Goal: Communication & Community: Answer question/provide support

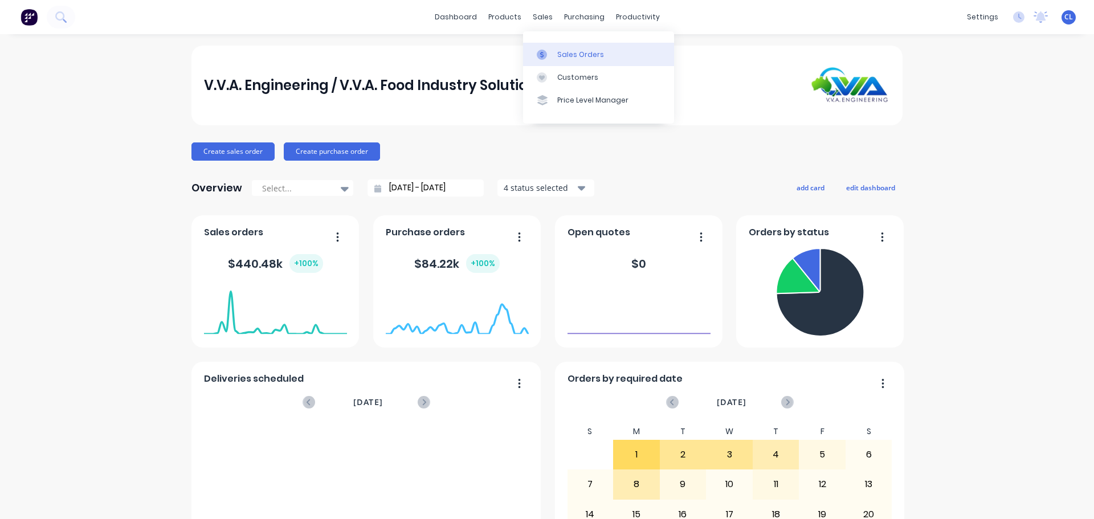
click at [559, 51] on div "Sales Orders" at bounding box center [580, 55] width 47 height 10
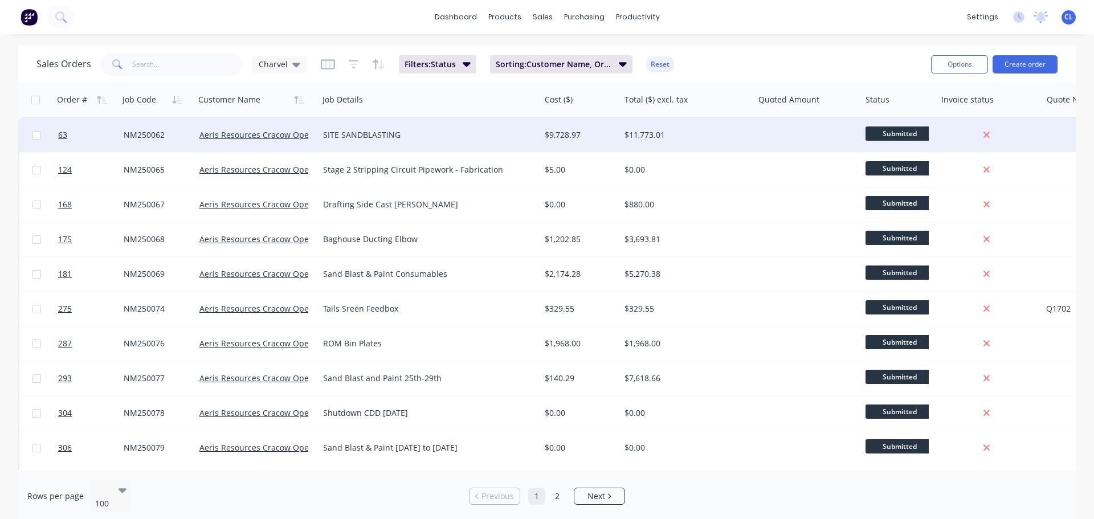
click at [364, 119] on div "SITE SANDBLASTING" at bounding box center [430, 135] width 222 height 34
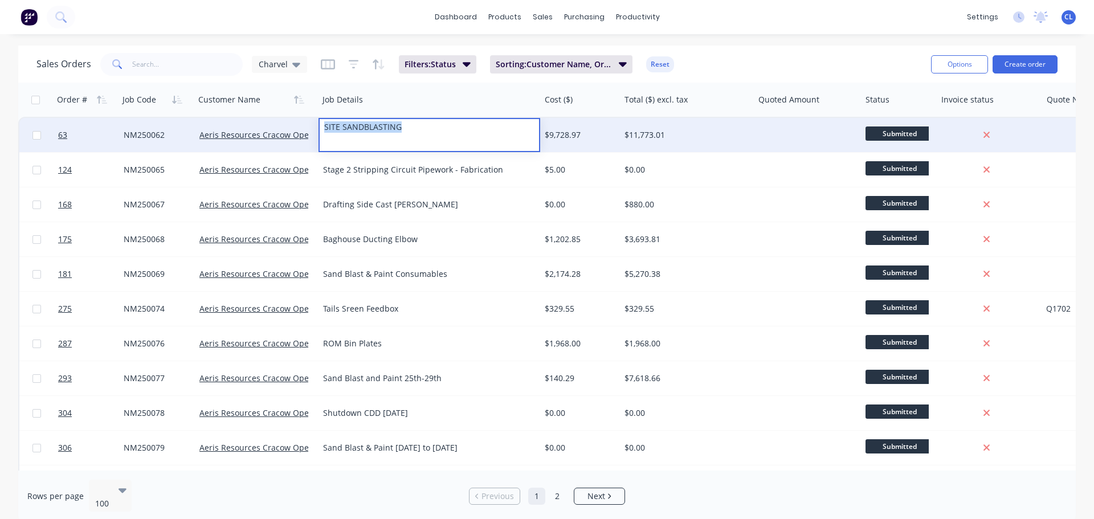
drag, startPoint x: 407, startPoint y: 129, endPoint x: 183, endPoint y: 130, distance: 223.9
click at [183, 130] on div "63 NM250062 Aeris Resources Cracow Operations SITE SANDBLASTING $9,728.97 $11,7…" at bounding box center [705, 135] width 1372 height 35
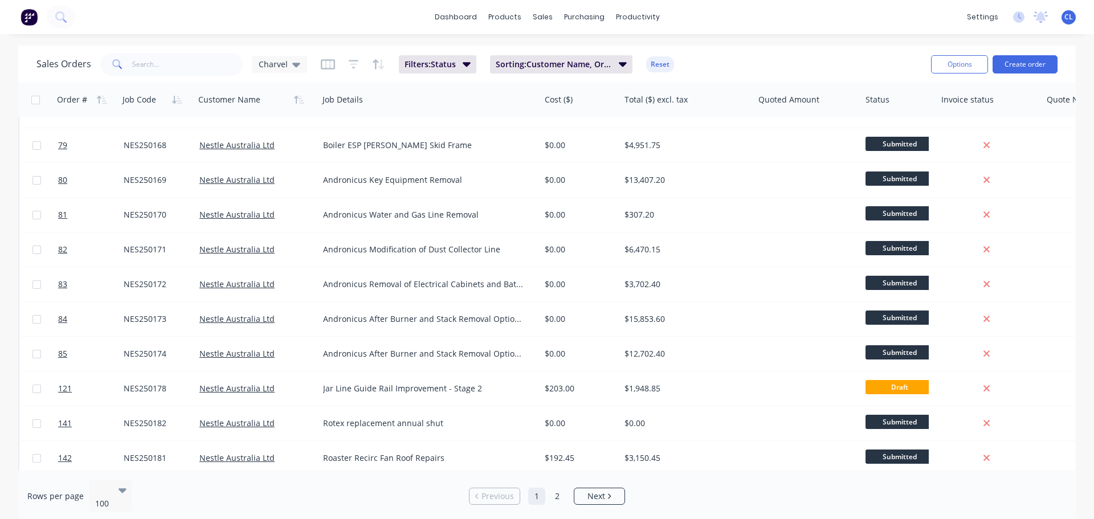
scroll to position [3127, 0]
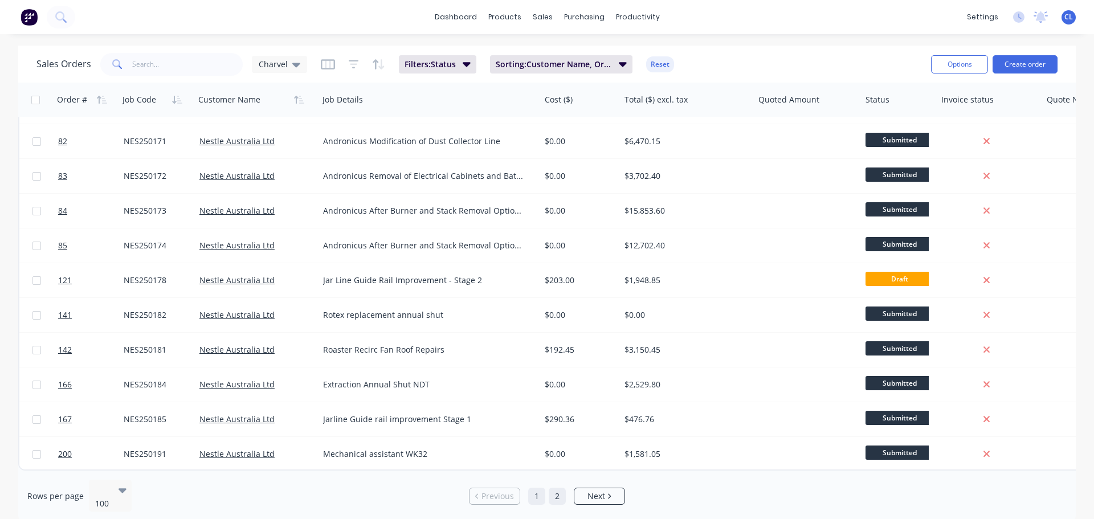
click at [561, 496] on link "2" at bounding box center [557, 496] width 17 height 17
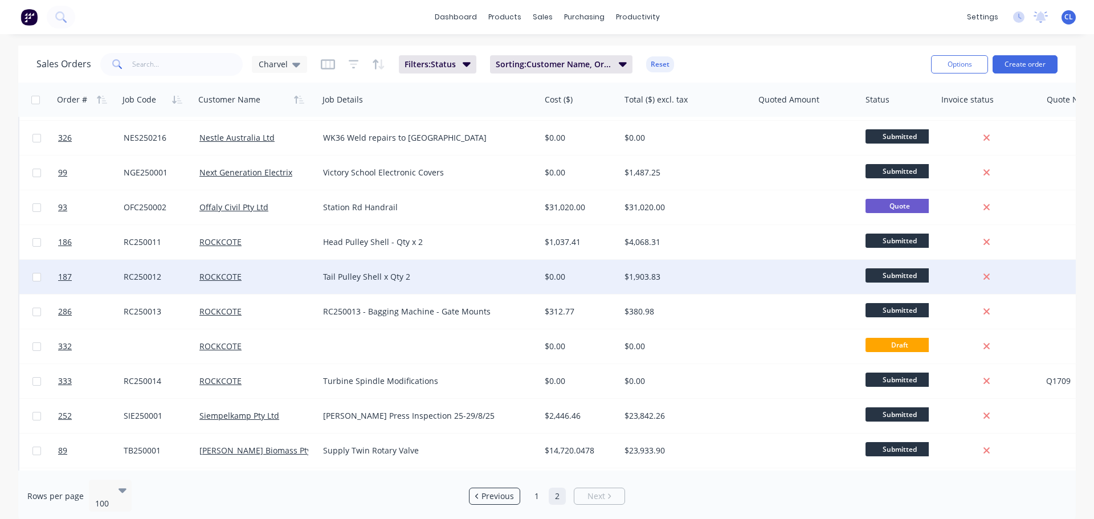
scroll to position [1484, 0]
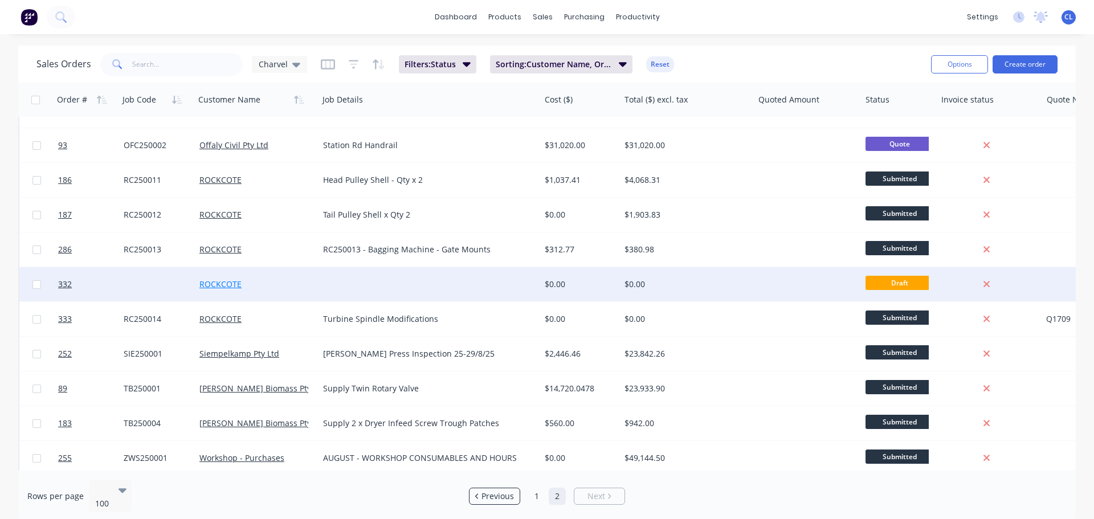
click at [239, 282] on link "ROCKCOTE" at bounding box center [220, 284] width 42 height 11
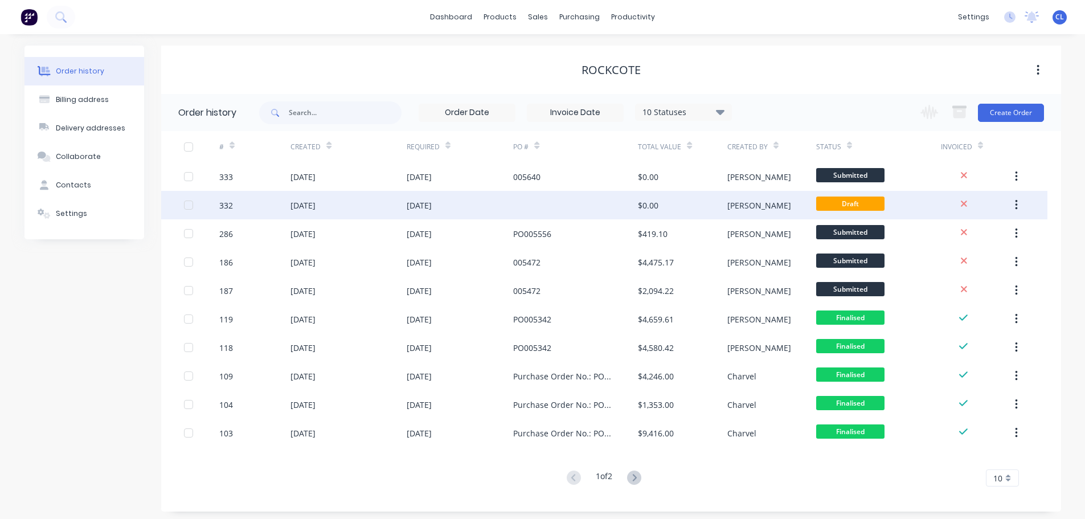
click at [623, 210] on div at bounding box center [575, 205] width 125 height 28
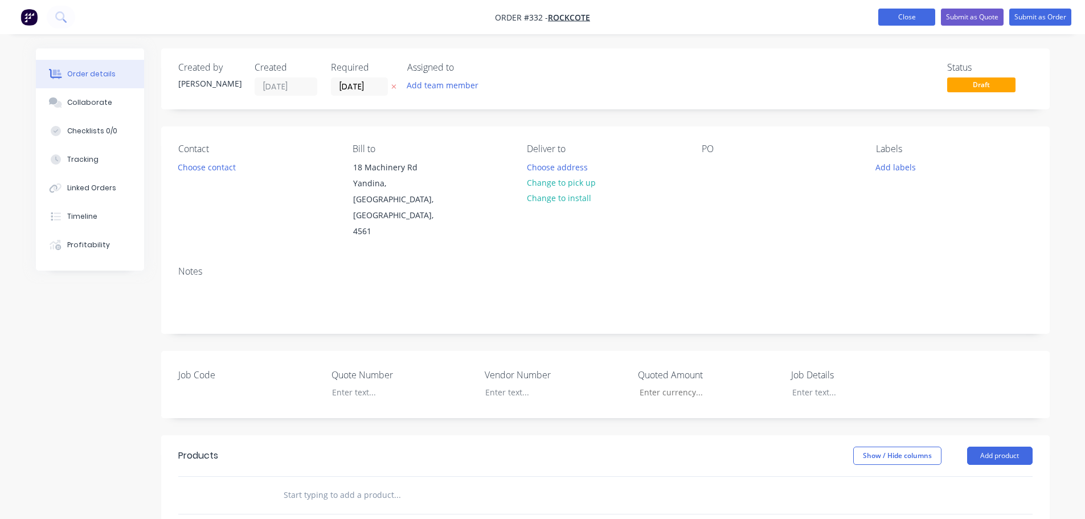
click at [914, 22] on button "Close" at bounding box center [907, 17] width 57 height 17
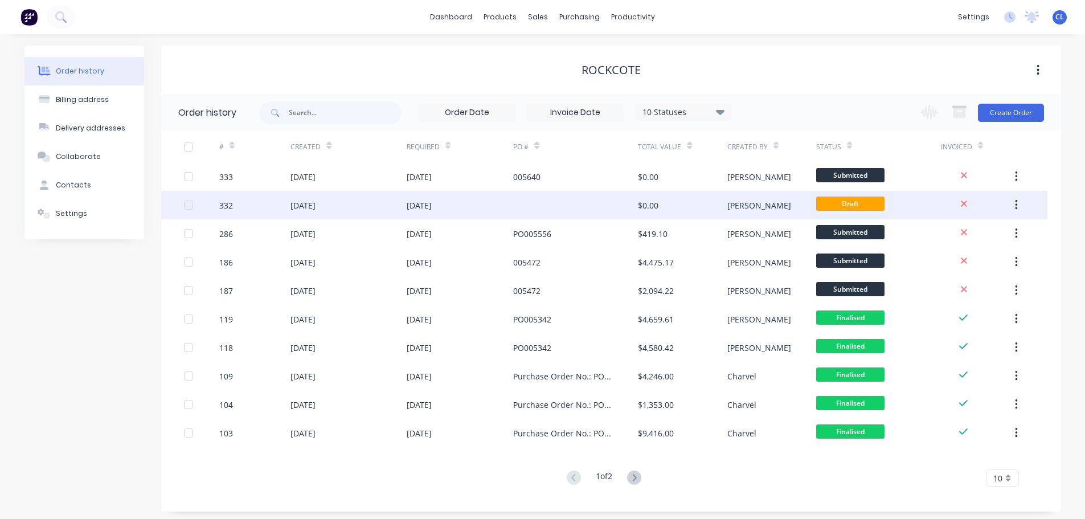
click at [1013, 202] on button "button" at bounding box center [1016, 205] width 27 height 21
click at [1006, 232] on div "Archive" at bounding box center [976, 235] width 88 height 17
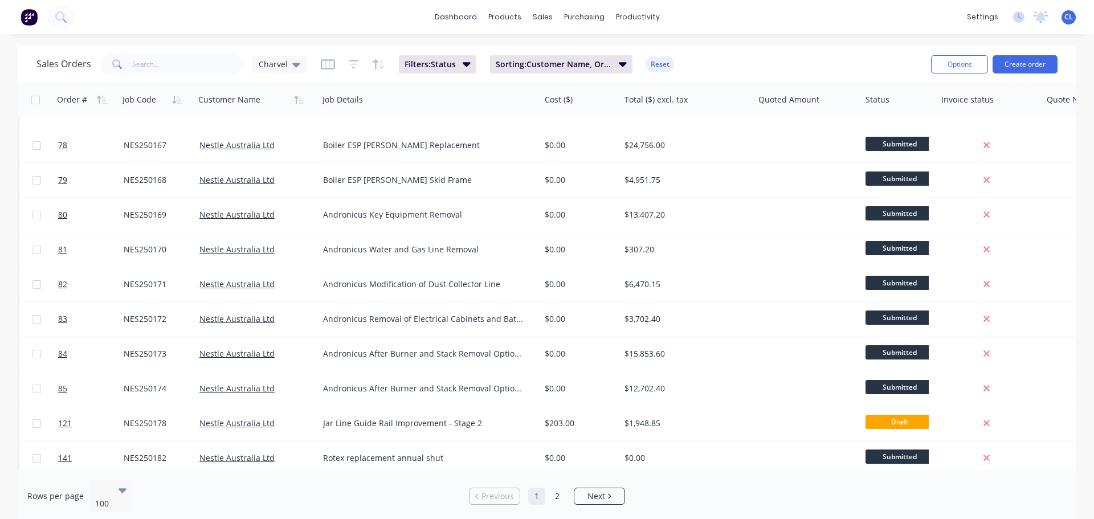
scroll to position [3127, 0]
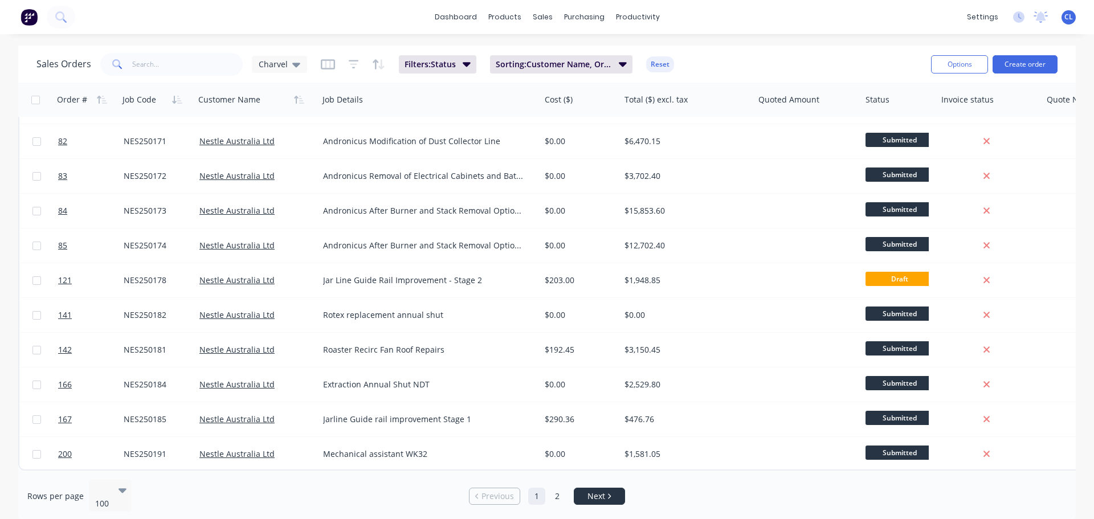
click at [579, 491] on link "Next" at bounding box center [599, 496] width 50 height 11
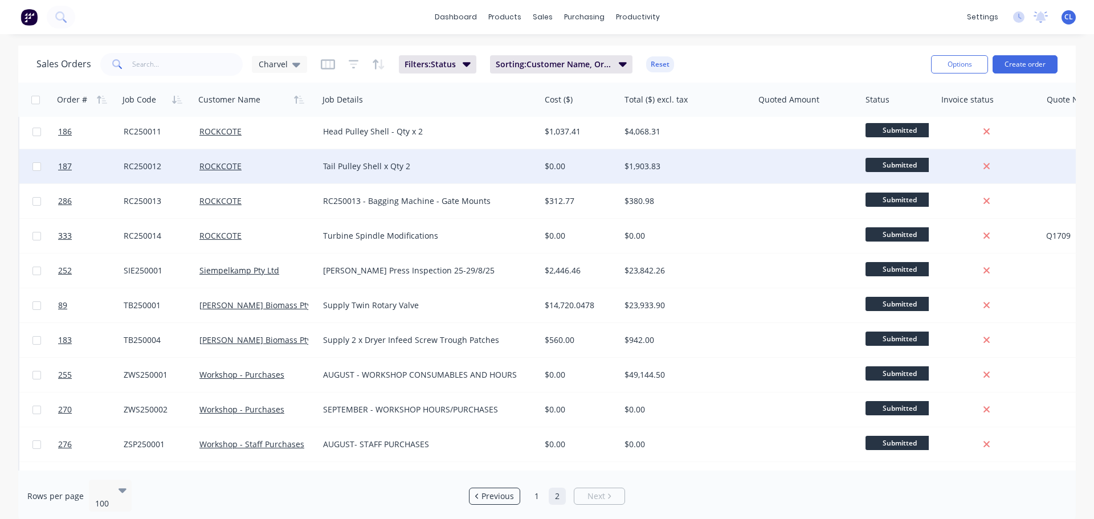
scroll to position [1506, 0]
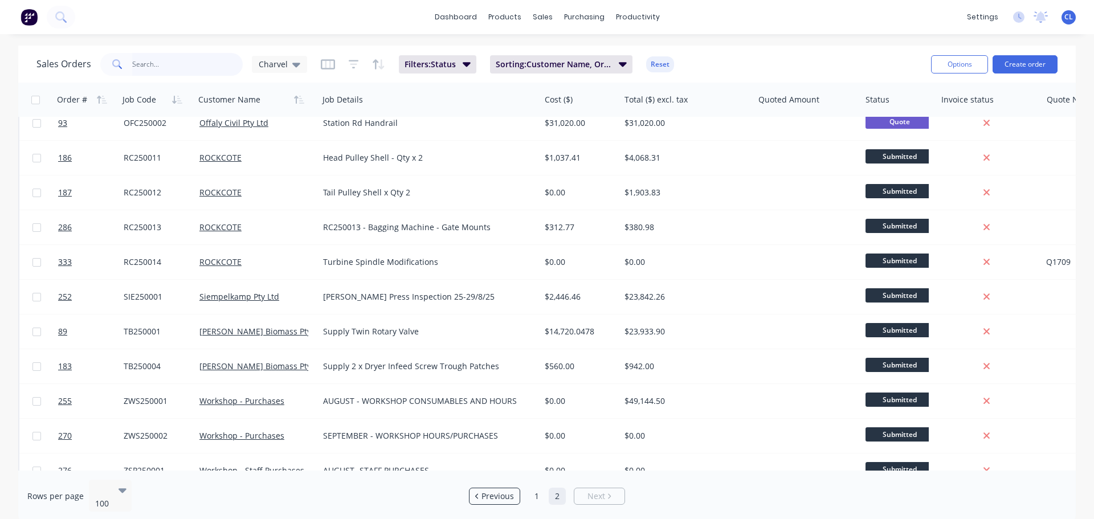
click at [162, 68] on input "text" at bounding box center [187, 64] width 111 height 23
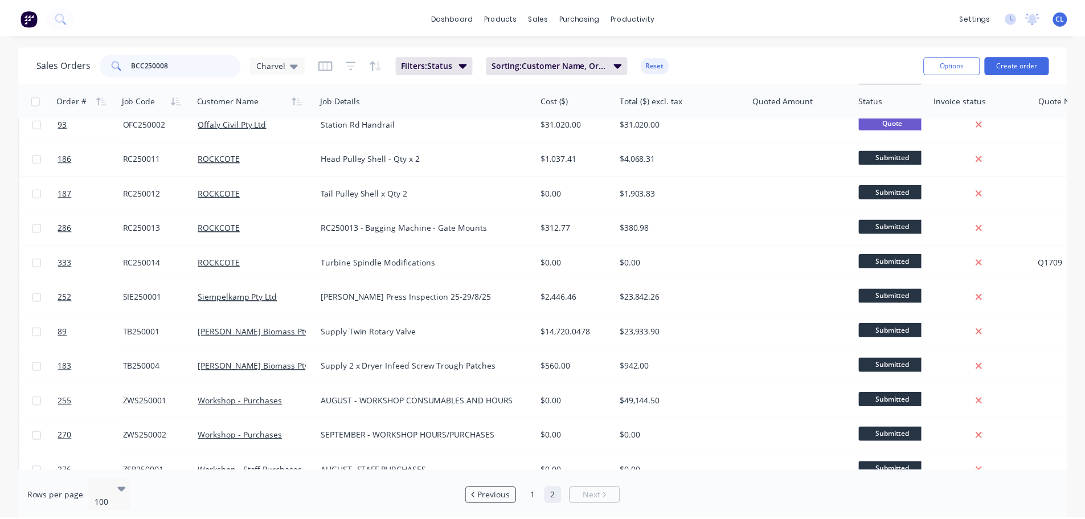
scroll to position [0, 0]
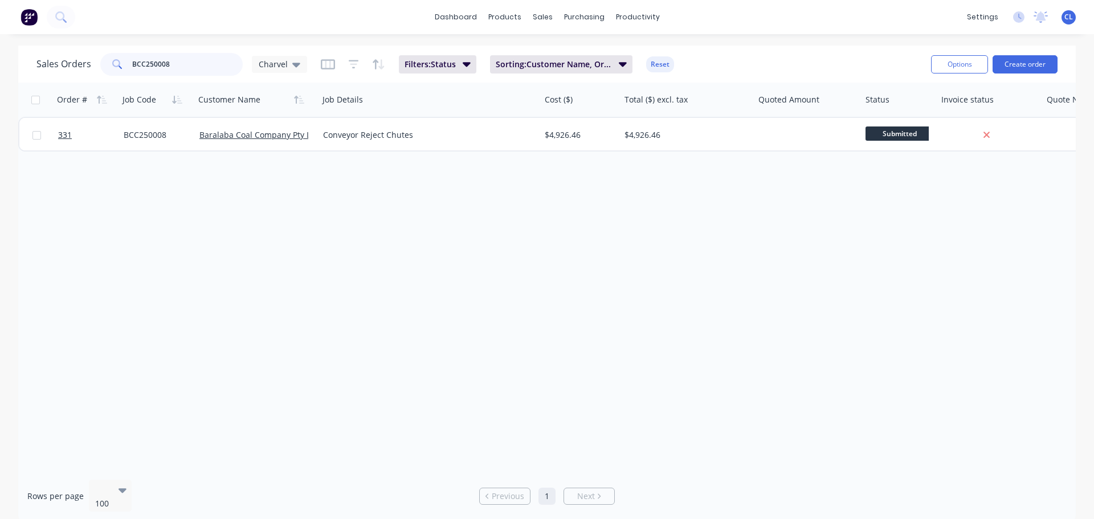
drag, startPoint x: 202, startPoint y: 60, endPoint x: -55, endPoint y: 60, distance: 257.0
click at [0, 60] on html "dashboard products sales purchasing productivity dashboard products Product Cat…" at bounding box center [547, 259] width 1094 height 519
drag, startPoint x: 126, startPoint y: 67, endPoint x: -121, endPoint y: 62, distance: 247.9
click at [0, 62] on html "dashboard products sales purchasing productivity dashboard products Product Cat…" at bounding box center [547, 259] width 1094 height 519
click at [168, 67] on input "hs250014" at bounding box center [187, 64] width 111 height 23
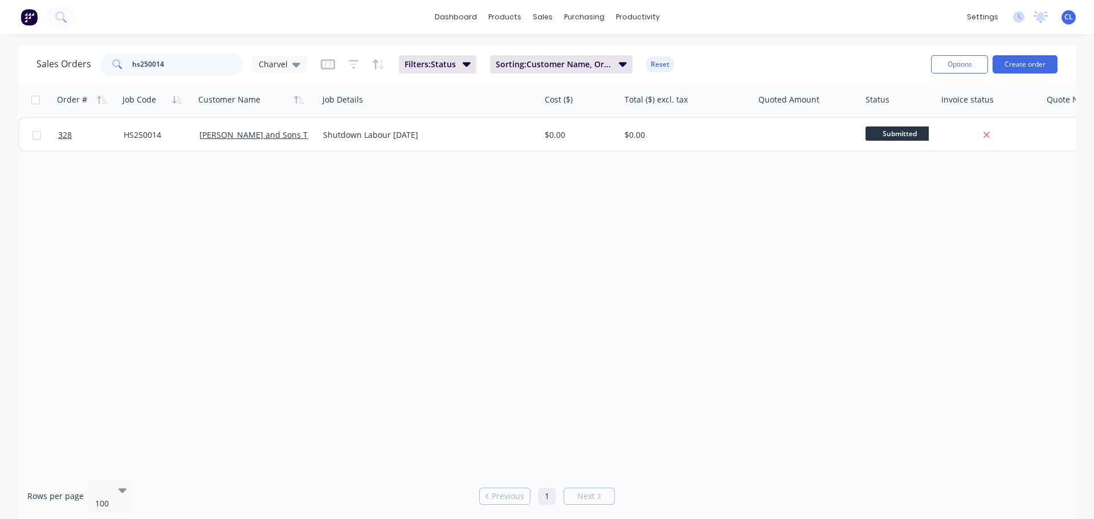
drag, startPoint x: 132, startPoint y: 61, endPoint x: -20, endPoint y: 58, distance: 152.2
click at [0, 58] on html "dashboard products sales purchasing productivity dashboard products Product Cat…" at bounding box center [547, 259] width 1094 height 519
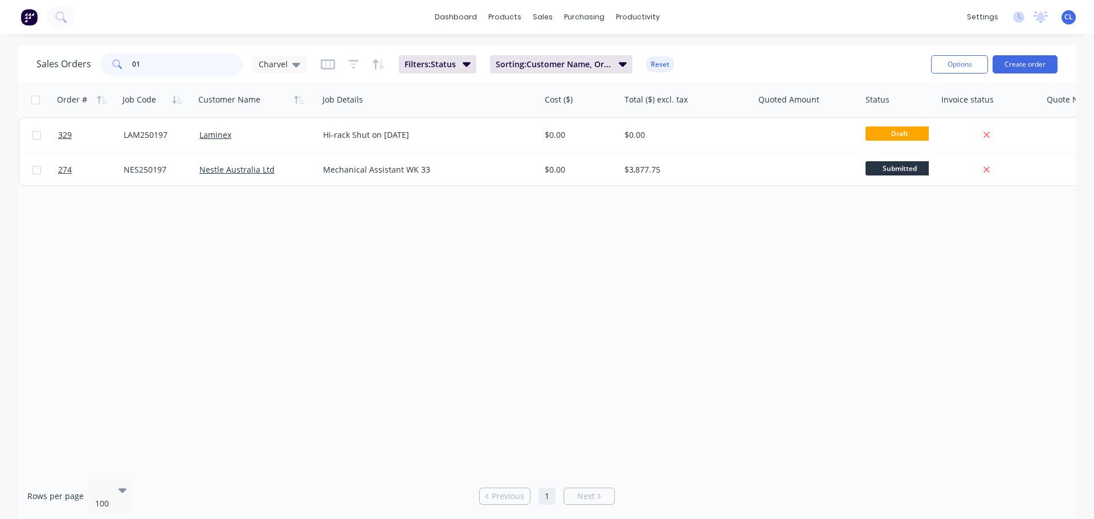
type input "0"
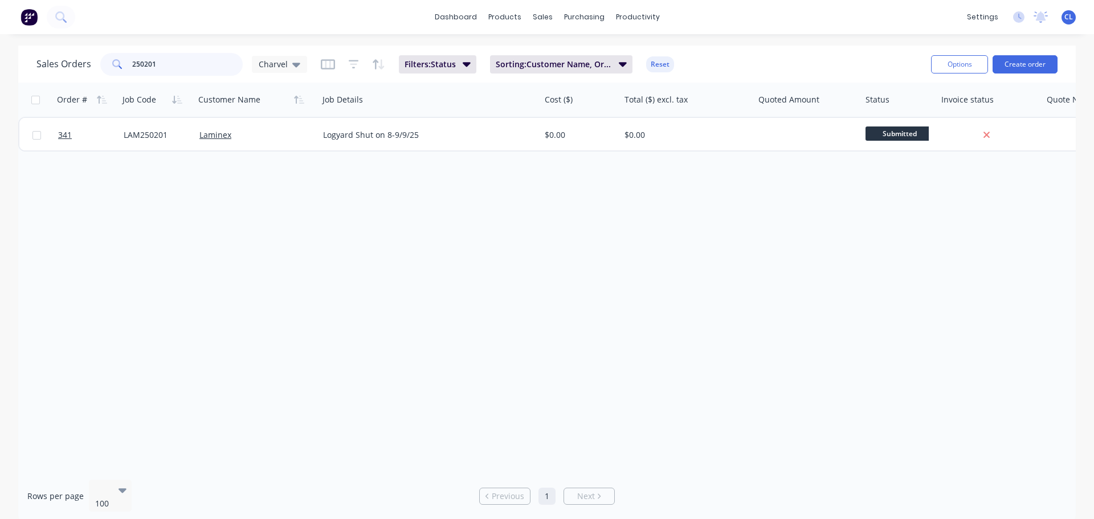
click at [0, 68] on html "dashboard products sales purchasing productivity dashboard products Product Cat…" at bounding box center [547, 259] width 1094 height 519
type input "2"
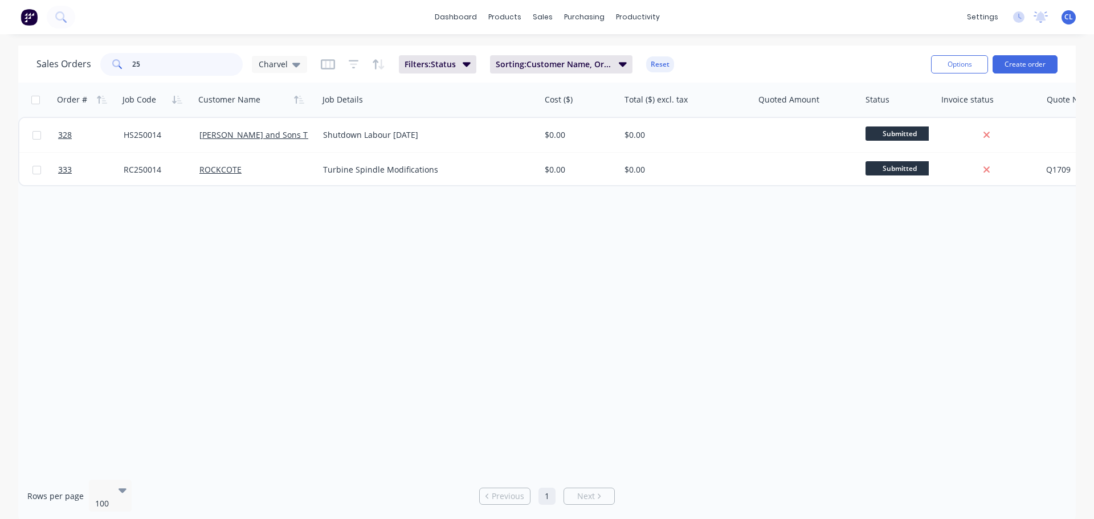
type input "2"
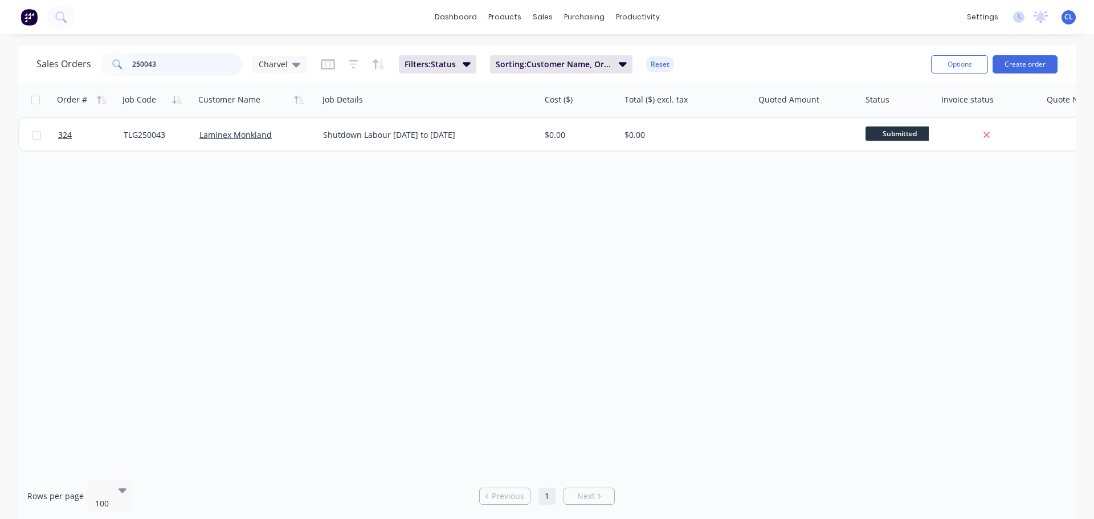
click at [18, 49] on div "Sales Orders 250043 Charvel Filters: Status Sorting: Customer Name, Order #, Jo…" at bounding box center [547, 284] width 1094 height 476
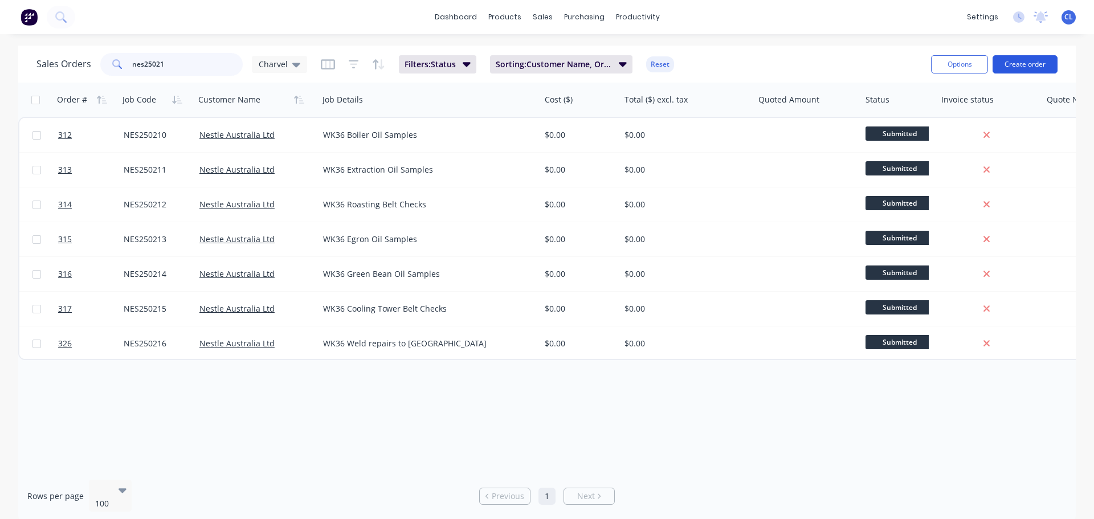
type input "nes25021"
click at [1024, 62] on button "Create order" at bounding box center [1025, 64] width 65 height 18
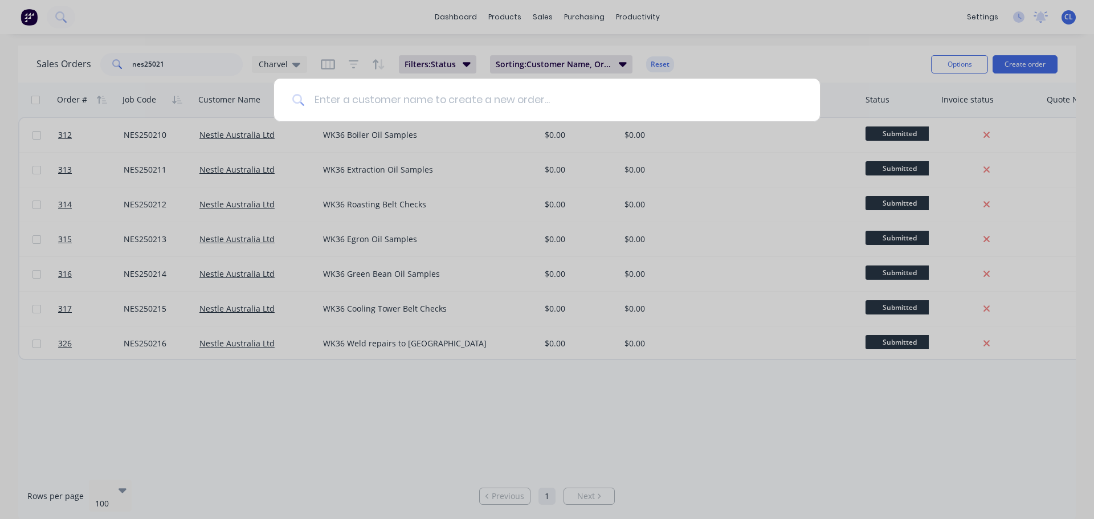
click at [417, 107] on input at bounding box center [553, 100] width 497 height 43
click at [446, 97] on input at bounding box center [553, 100] width 497 height 43
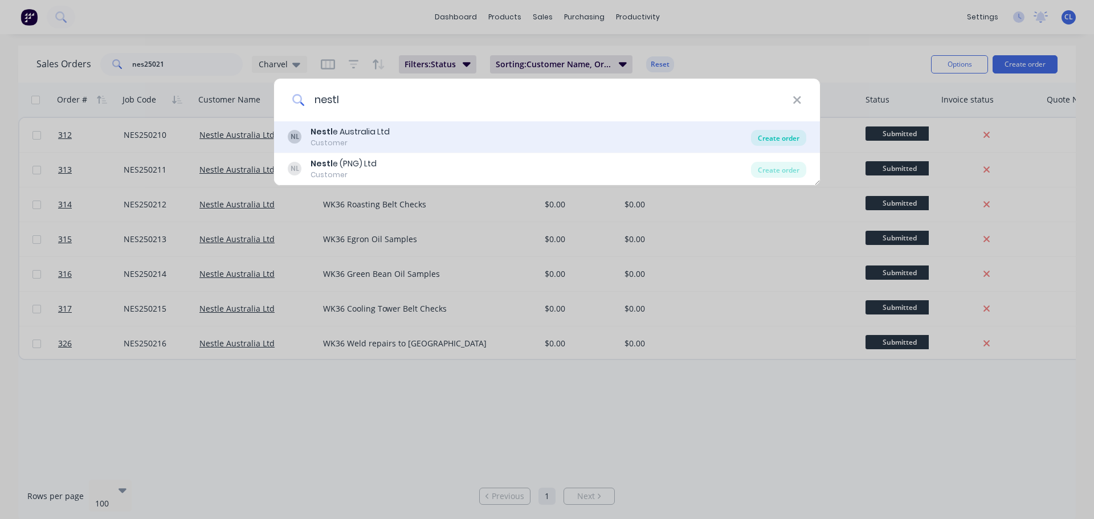
type input "nestl"
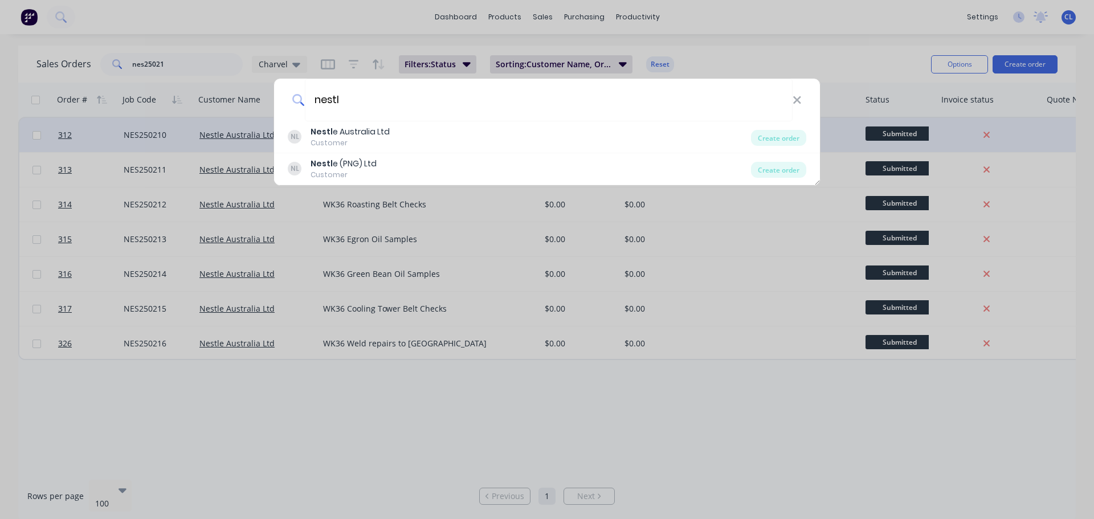
click at [782, 138] on div "Create order" at bounding box center [778, 138] width 55 height 16
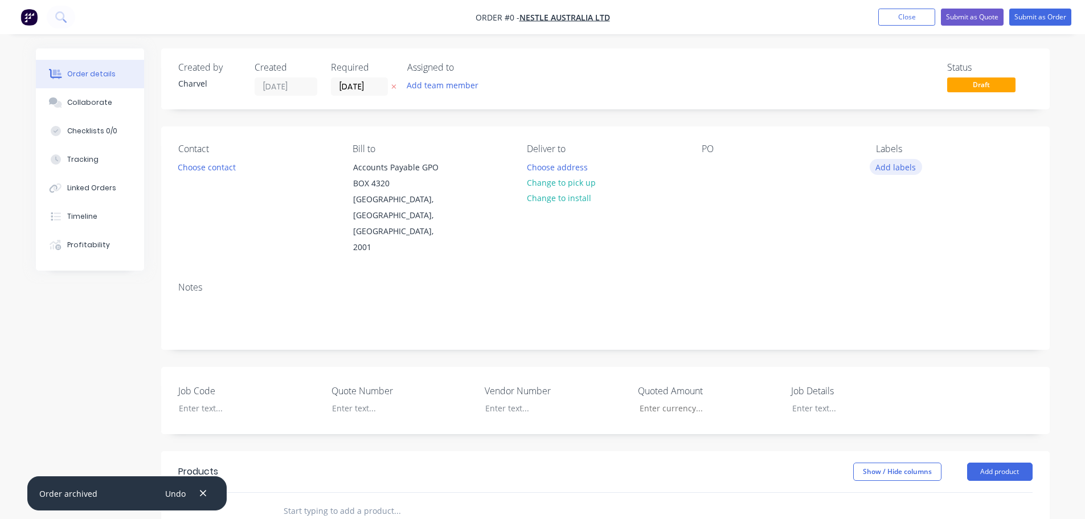
click at [877, 166] on button "Add labels" at bounding box center [896, 166] width 52 height 15
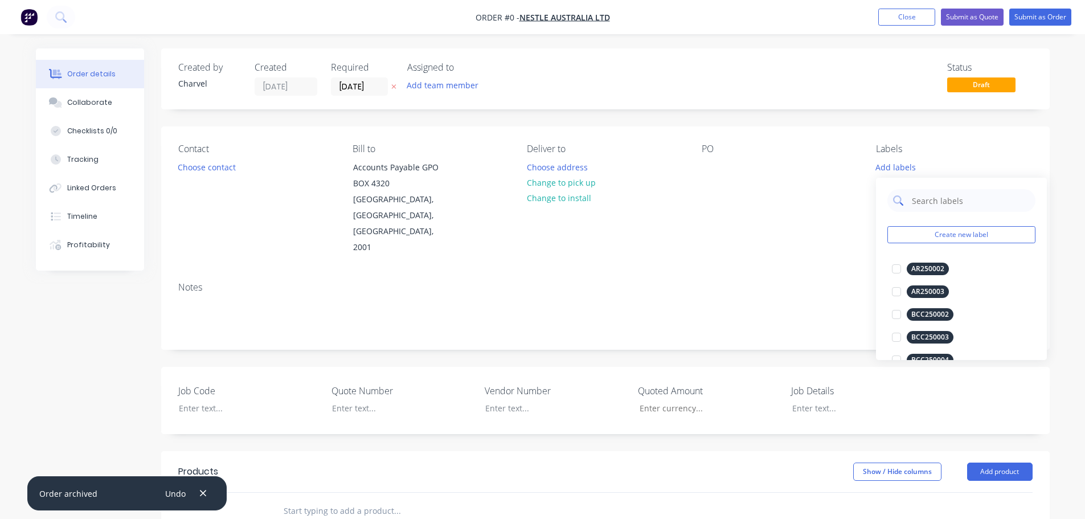
click at [918, 203] on input "text" at bounding box center [970, 200] width 119 height 23
drag, startPoint x: 950, startPoint y: 206, endPoint x: 877, endPoint y: 209, distance: 73.0
click at [879, 209] on div "NES250217 Create new label" at bounding box center [961, 223] width 171 height 91
drag, startPoint x: 966, startPoint y: 206, endPoint x: 774, endPoint y: 199, distance: 192.7
click at [776, 199] on body "Order #0 - Nestle Australia Ltd Add product Close Submit as Quote Submit as Ord…" at bounding box center [542, 410] width 1085 height 821
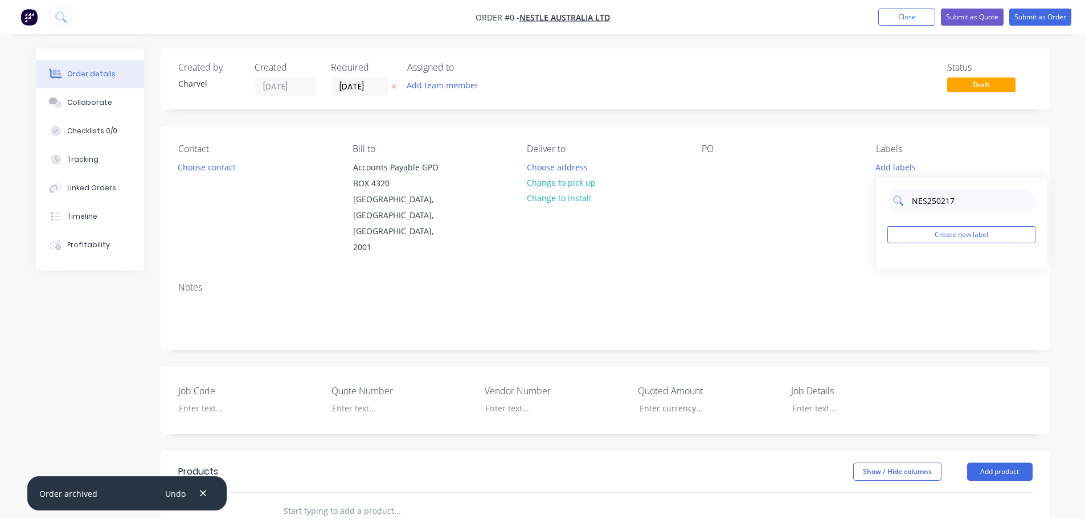
click at [952, 197] on input "NES250217" at bounding box center [970, 200] width 119 height 23
click at [944, 197] on input "NES250217" at bounding box center [970, 200] width 119 height 23
type input "NES250217"
click at [962, 228] on button "Create new label" at bounding box center [962, 234] width 148 height 17
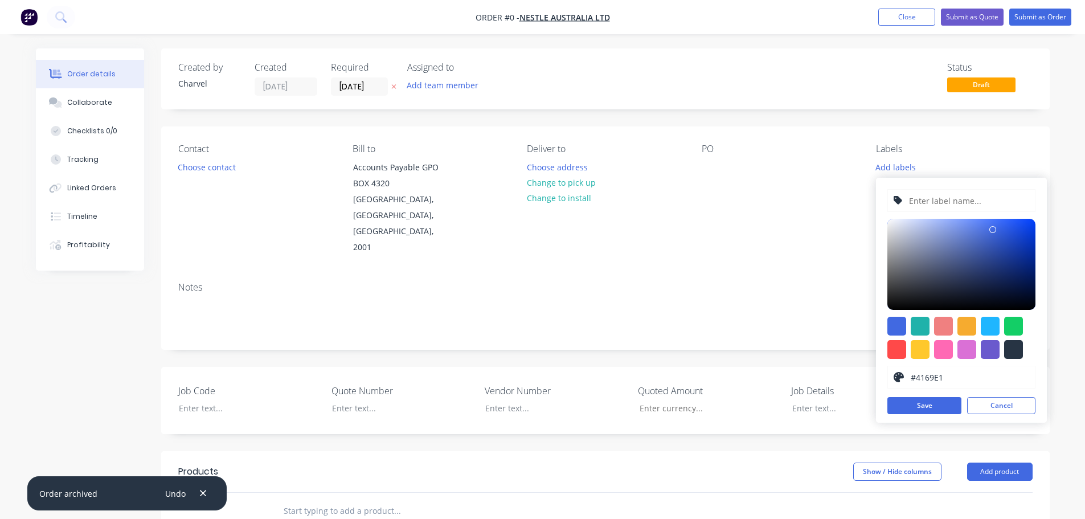
click at [924, 206] on input "text" at bounding box center [968, 201] width 121 height 22
paste input "NES250217"
type input "NES250217"
click at [922, 399] on button "Save" at bounding box center [925, 405] width 74 height 17
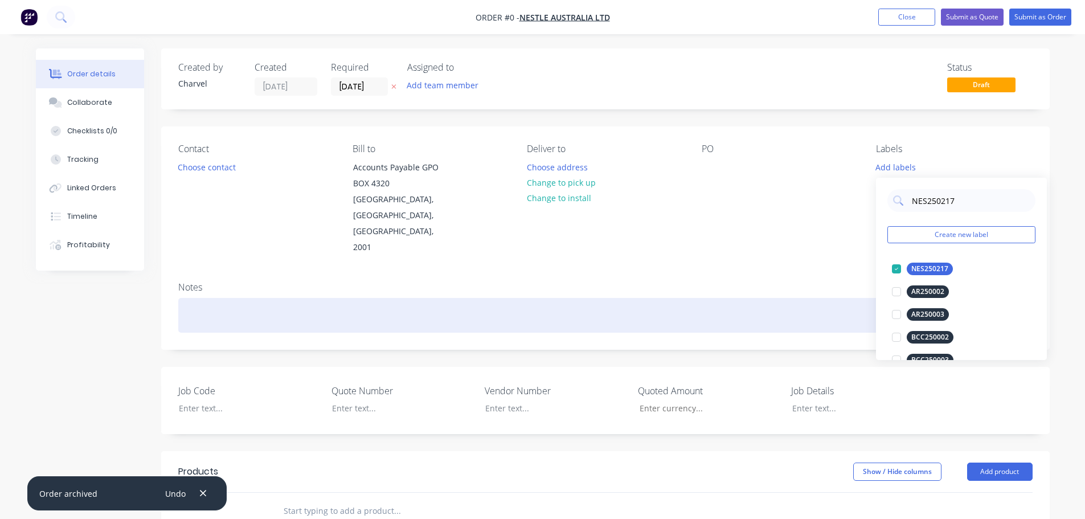
click at [764, 277] on div "Order details Collaborate Checklists 0/0 Tracking Linked Orders Timeline Profit…" at bounding box center [543, 434] width 1037 height 773
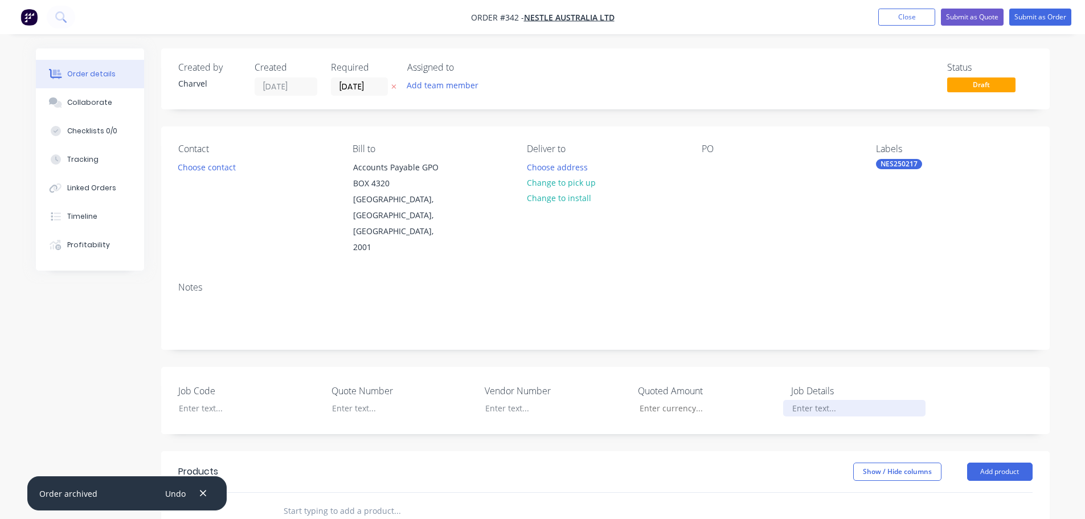
click at [815, 400] on div at bounding box center [854, 408] width 142 height 17
paste div
click at [239, 400] on div at bounding box center [241, 408] width 142 height 17
click at [547, 400] on div at bounding box center [547, 408] width 142 height 17
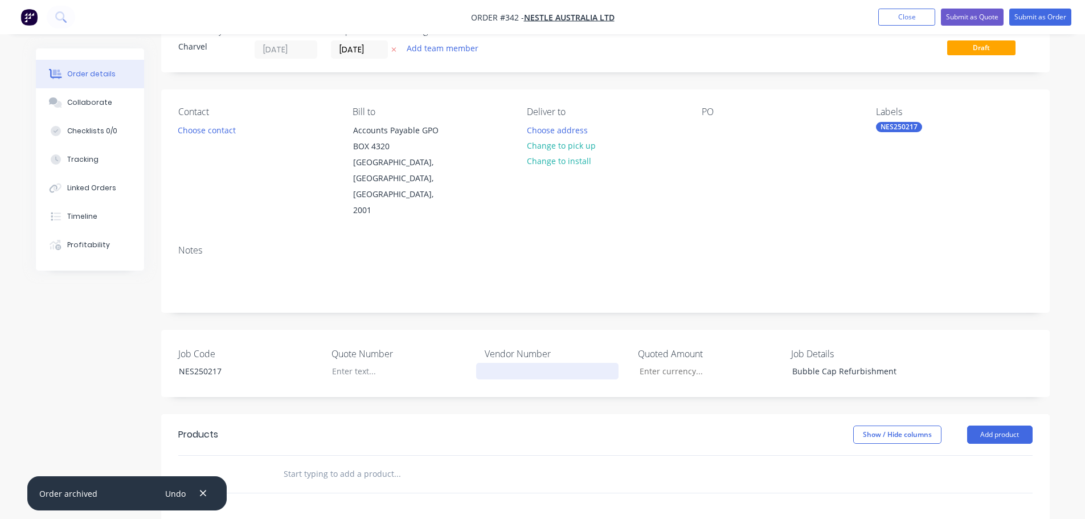
scroll to position [57, 0]
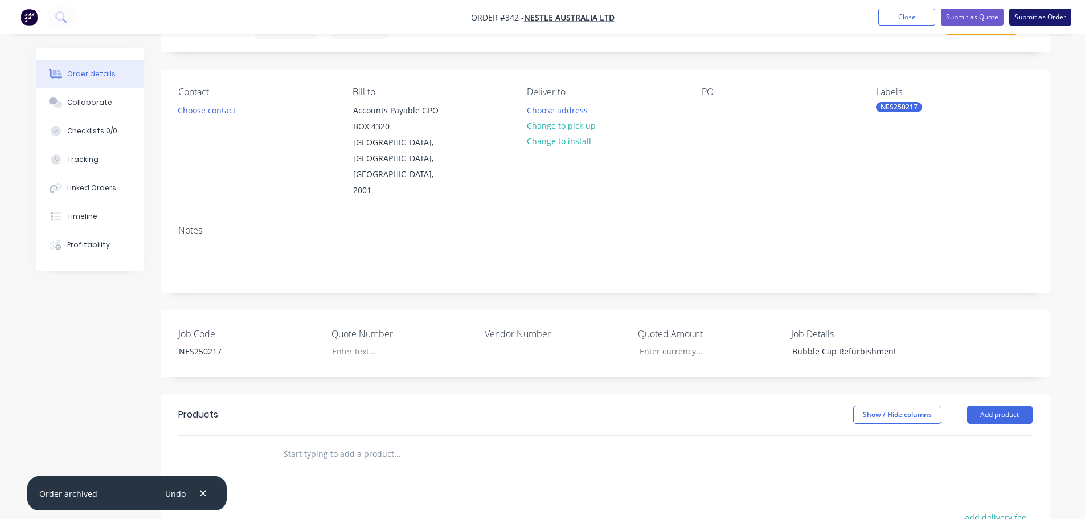
click at [1032, 15] on button "Submit as Order" at bounding box center [1041, 17] width 62 height 17
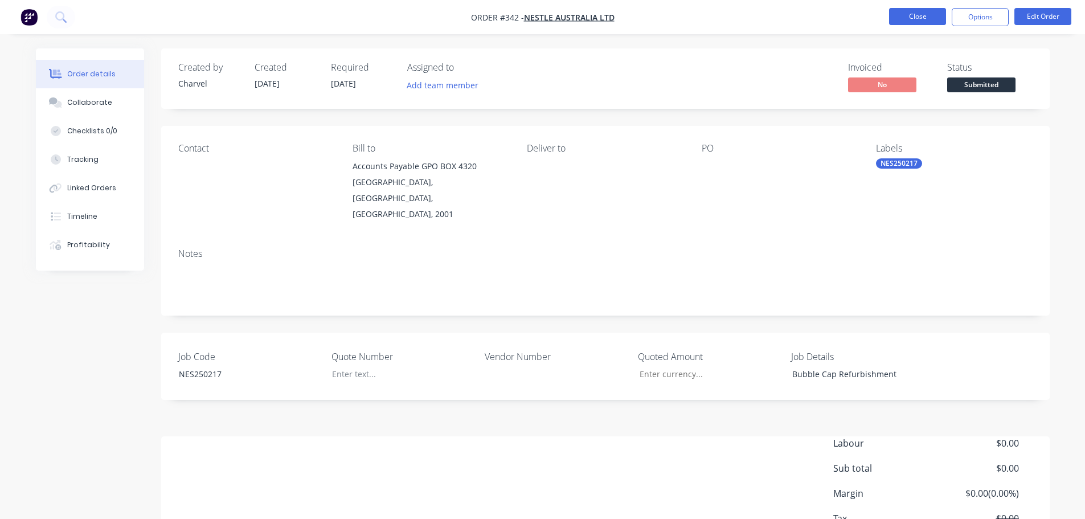
click at [917, 14] on button "Close" at bounding box center [917, 16] width 57 height 17
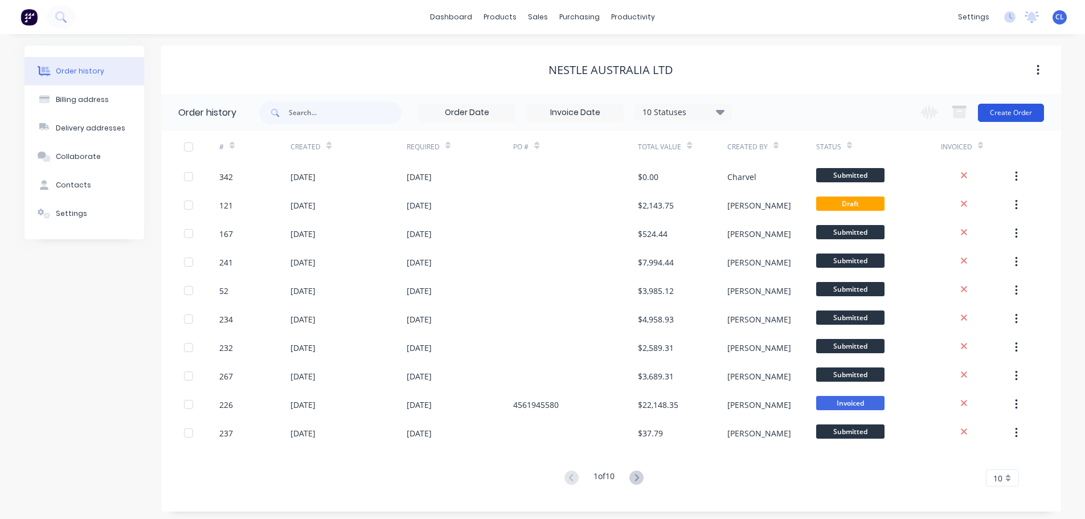
click at [1007, 114] on button "Create Order" at bounding box center [1011, 113] width 66 height 18
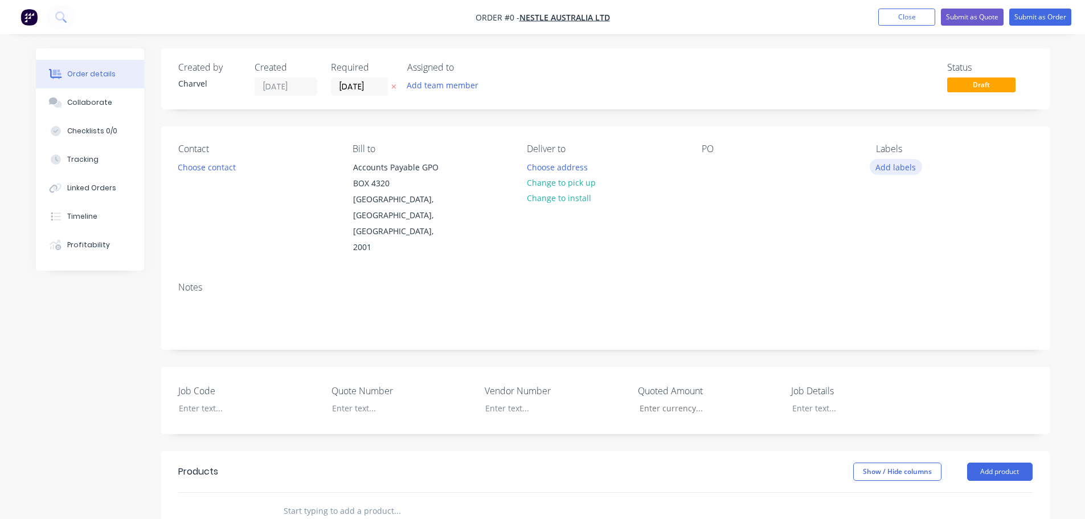
click at [897, 161] on button "Add labels" at bounding box center [896, 166] width 52 height 15
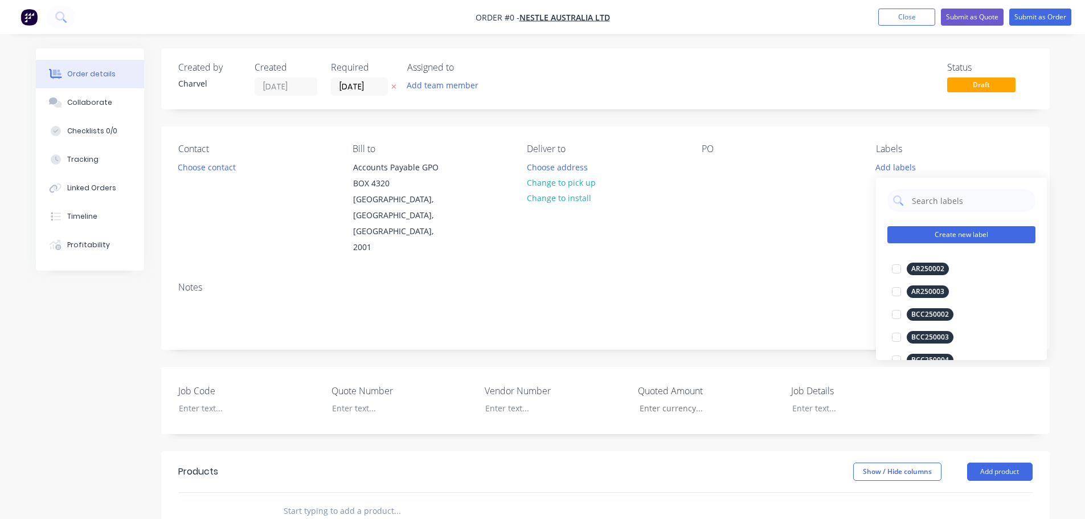
click at [941, 238] on button "Create new label" at bounding box center [962, 234] width 148 height 17
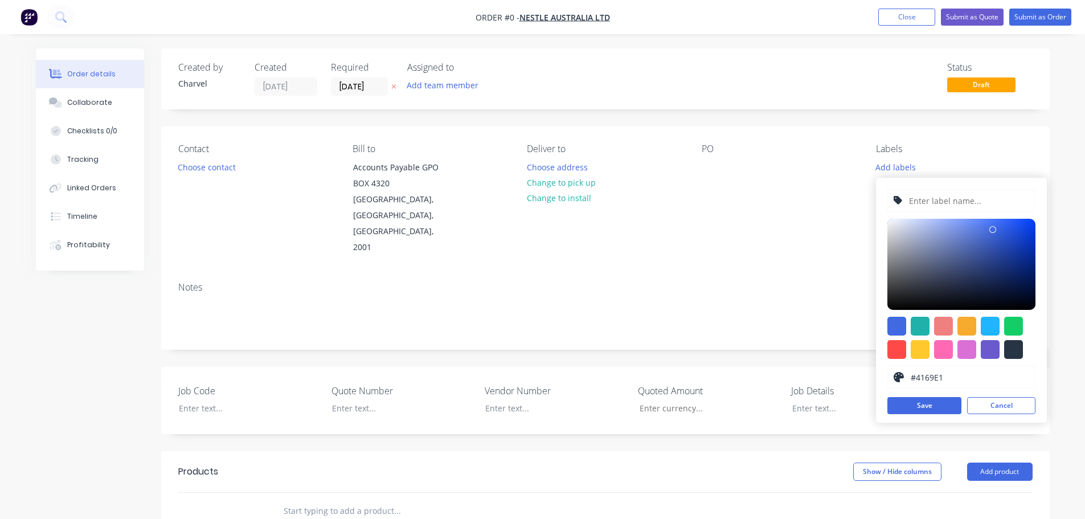
click at [912, 199] on input "text" at bounding box center [968, 201] width 121 height 22
type input "NES250218"
click at [942, 409] on button "Save" at bounding box center [925, 405] width 74 height 17
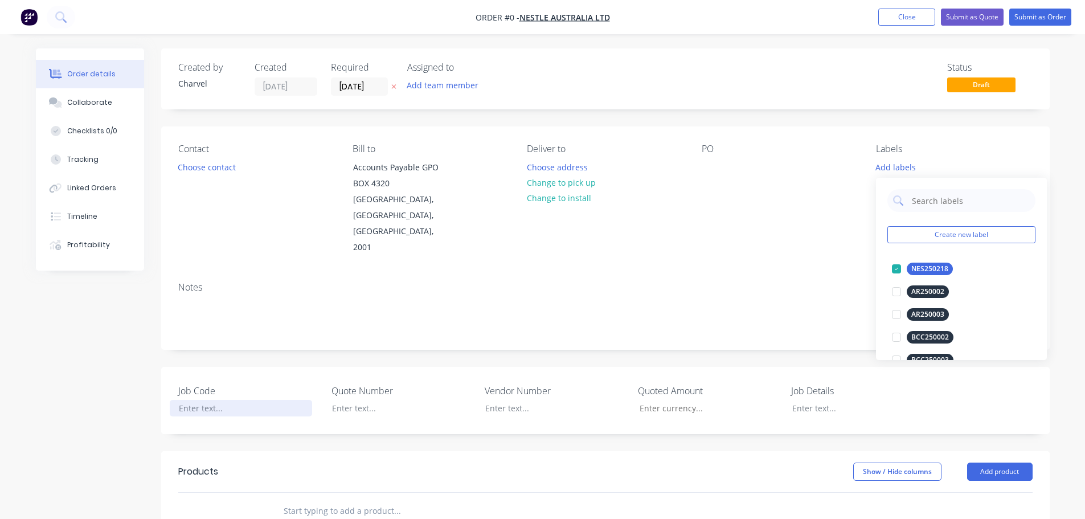
click at [276, 371] on div "Order details Collaborate Checklists 0/0 Tracking Linked Orders Timeline Profit…" at bounding box center [543, 434] width 1037 height 773
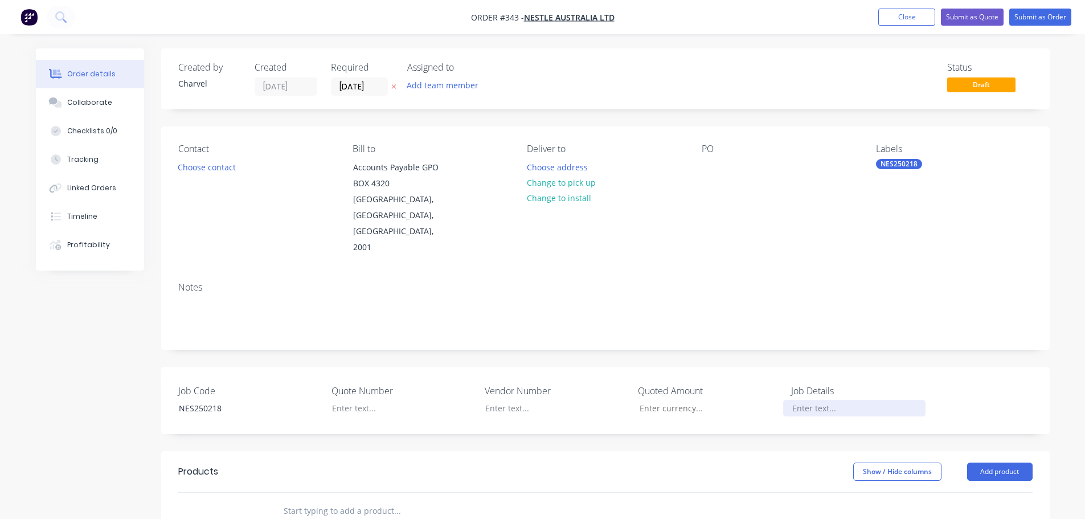
click at [793, 400] on div at bounding box center [854, 408] width 142 height 17
paste div
click at [931, 367] on div "Job Code NES250218 Quote Number Vendor Number Quoted Amount Job Details MBR WK36" at bounding box center [605, 400] width 889 height 67
click at [1023, 15] on button "Submit as Order" at bounding box center [1041, 17] width 62 height 17
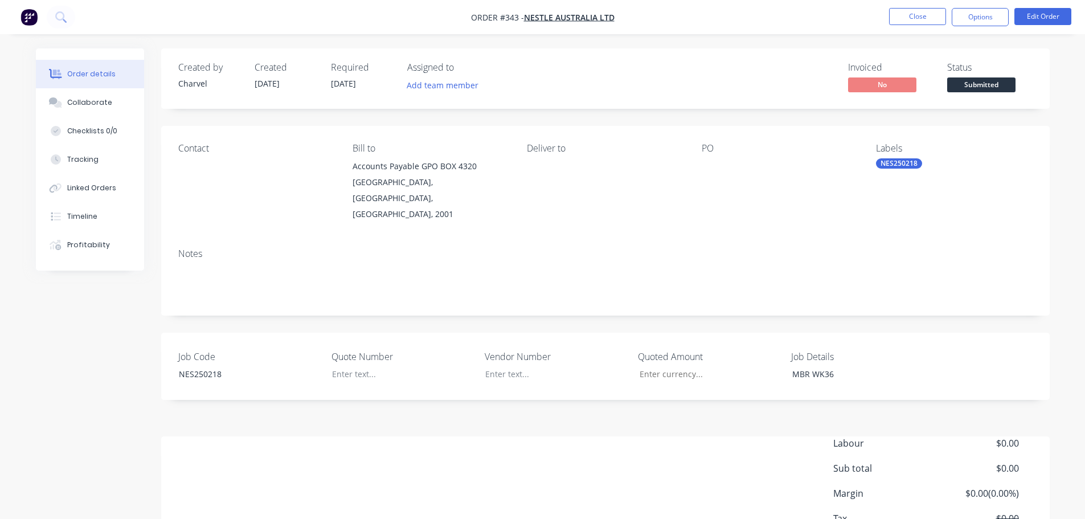
click at [911, 30] on nav "Order #343 - Nestle Australia Ltd Close Options Edit Order" at bounding box center [542, 17] width 1085 height 34
click at [905, 19] on button "Close" at bounding box center [917, 16] width 57 height 17
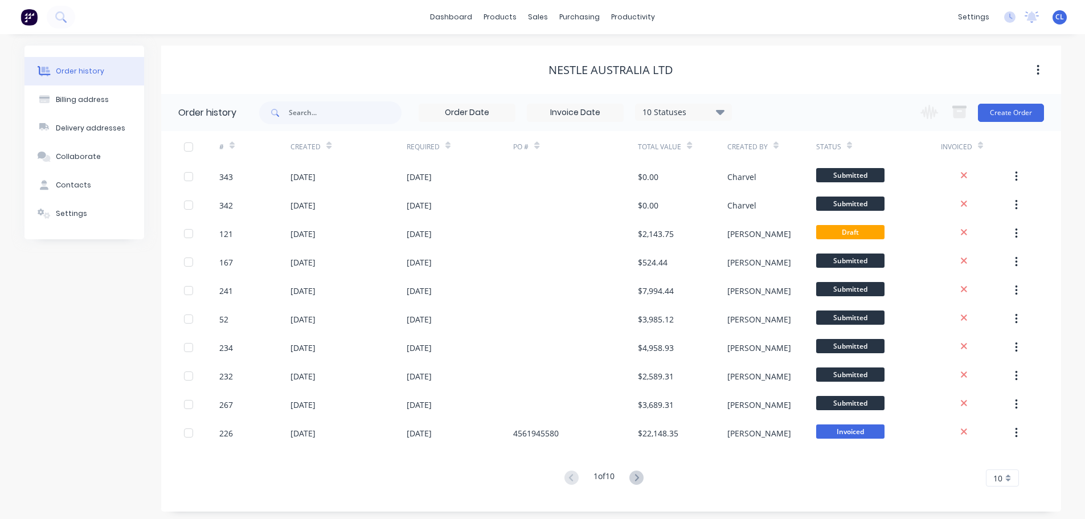
click at [461, 31] on div "dashboard products sales purchasing productivity dashboard products Product Cat…" at bounding box center [542, 17] width 1085 height 34
click at [454, 19] on link "dashboard" at bounding box center [451, 17] width 54 height 17
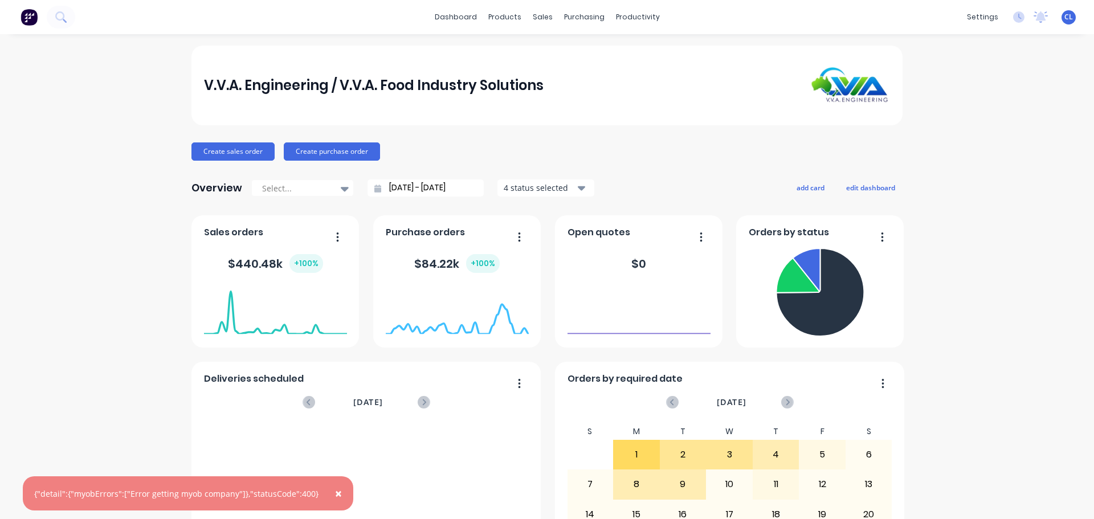
click at [335, 493] on span "×" at bounding box center [338, 493] width 7 height 16
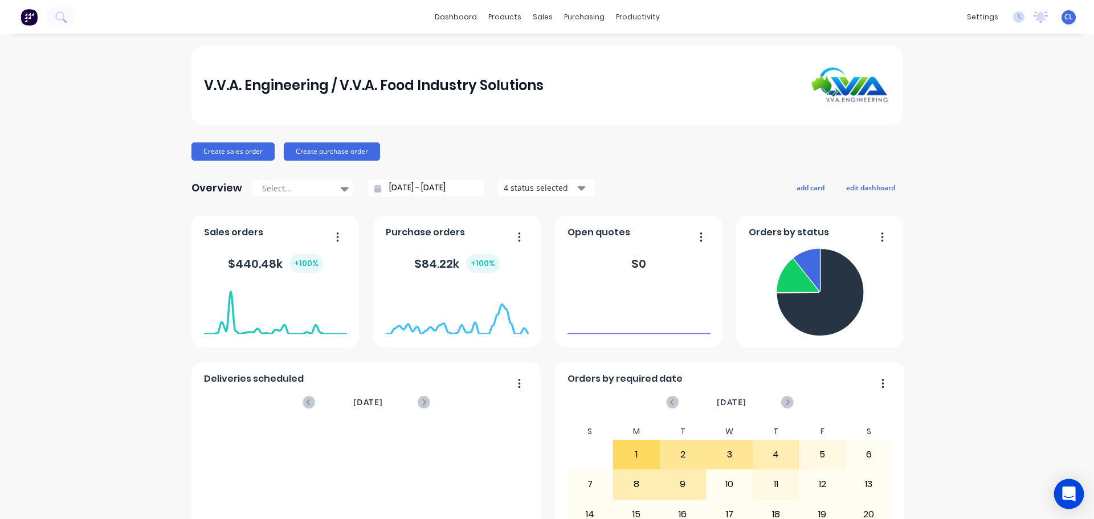
click at [1071, 489] on icon "Open Intercom Messenger" at bounding box center [1068, 494] width 13 height 15
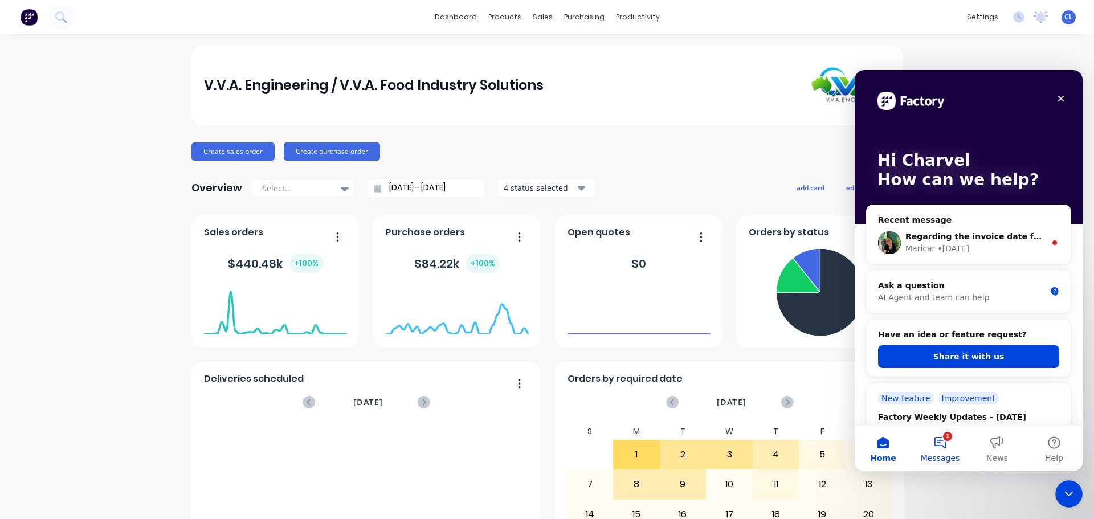
click at [941, 451] on button "1 Messages" at bounding box center [940, 449] width 57 height 46
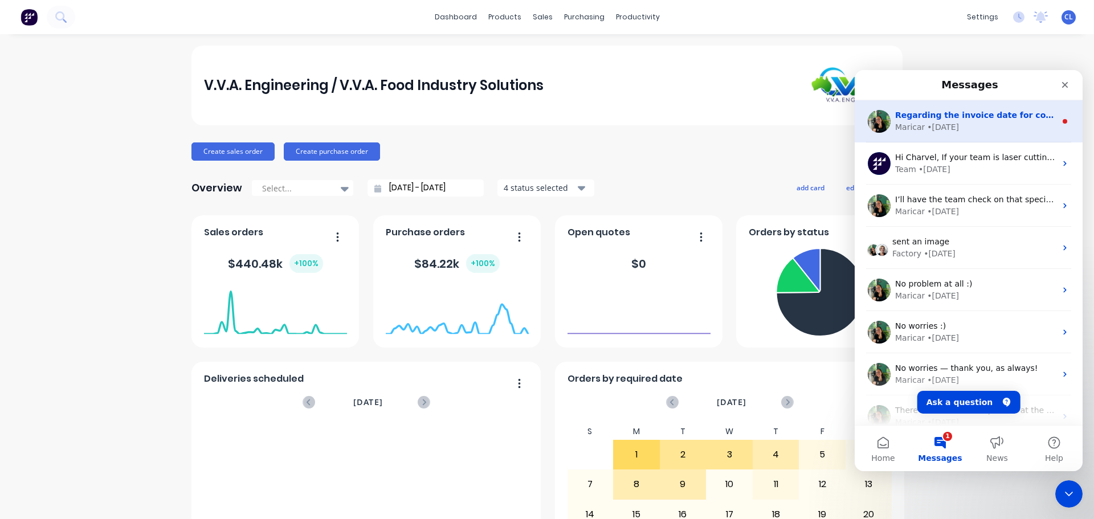
click at [939, 109] on div "Regarding the invoice date for converting a PO to a Bill, I’ll give [PERSON_NAM…" at bounding box center [969, 121] width 228 height 42
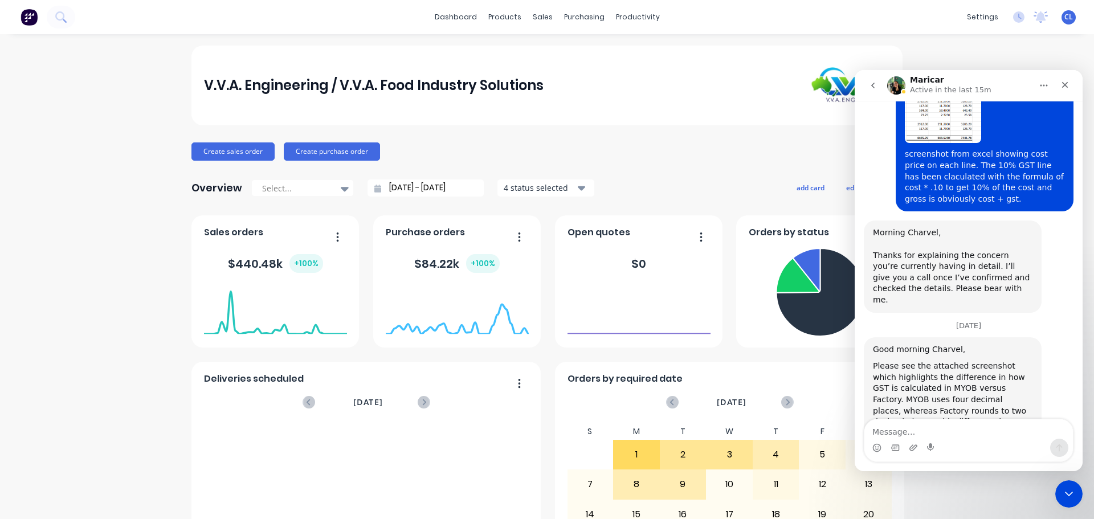
scroll to position [2050, 0]
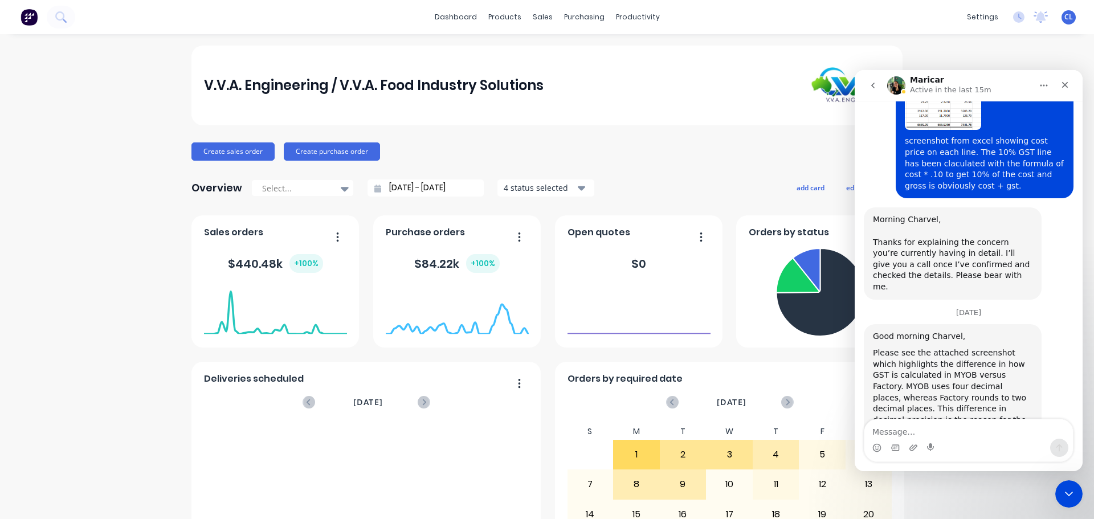
click at [875, 84] on icon "go back" at bounding box center [872, 85] width 9 height 9
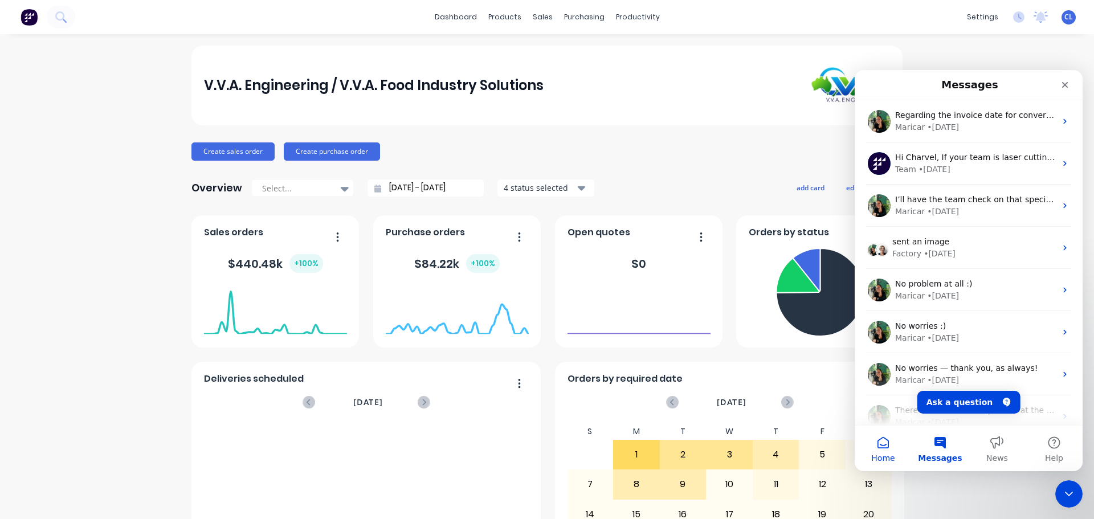
click at [885, 448] on button "Home" at bounding box center [883, 449] width 57 height 46
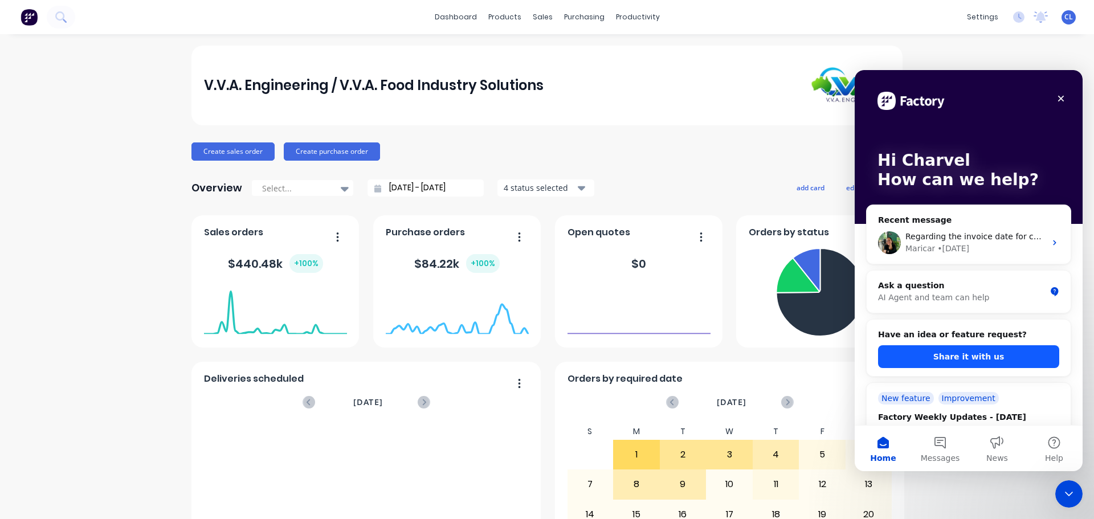
click at [929, 361] on button "Share it with us" at bounding box center [968, 356] width 181 height 23
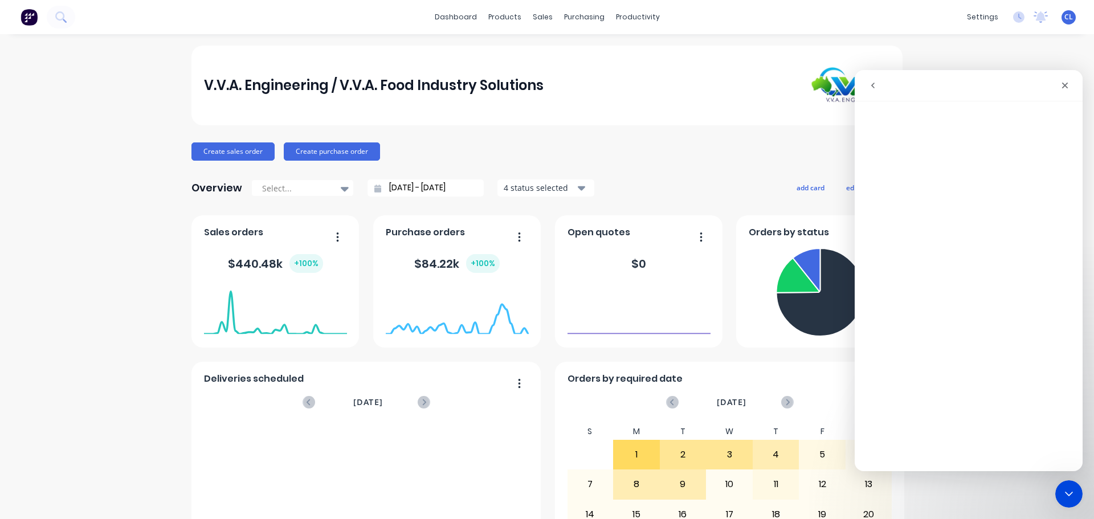
click at [872, 85] on icon "go back" at bounding box center [872, 86] width 3 height 6
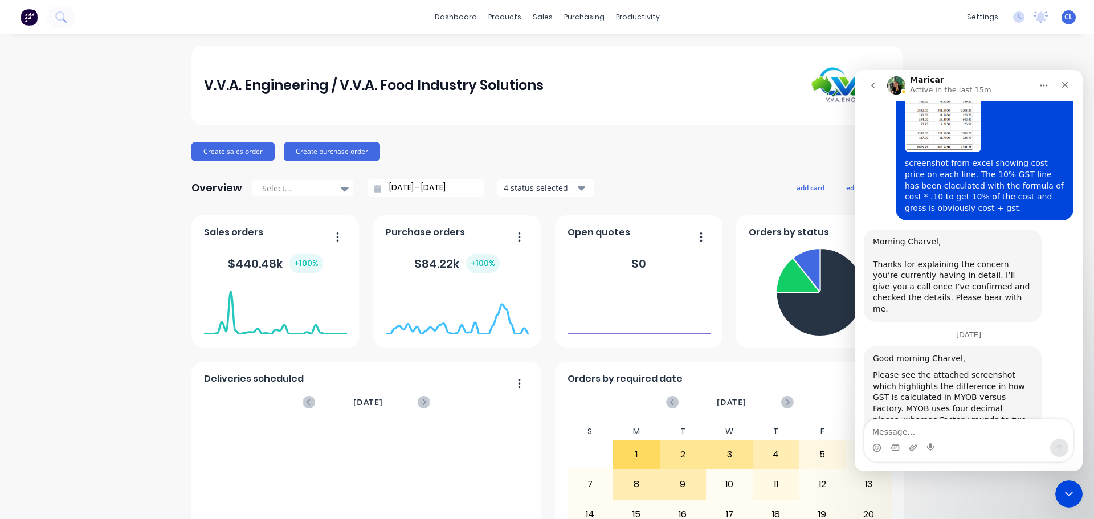
scroll to position [2050, 0]
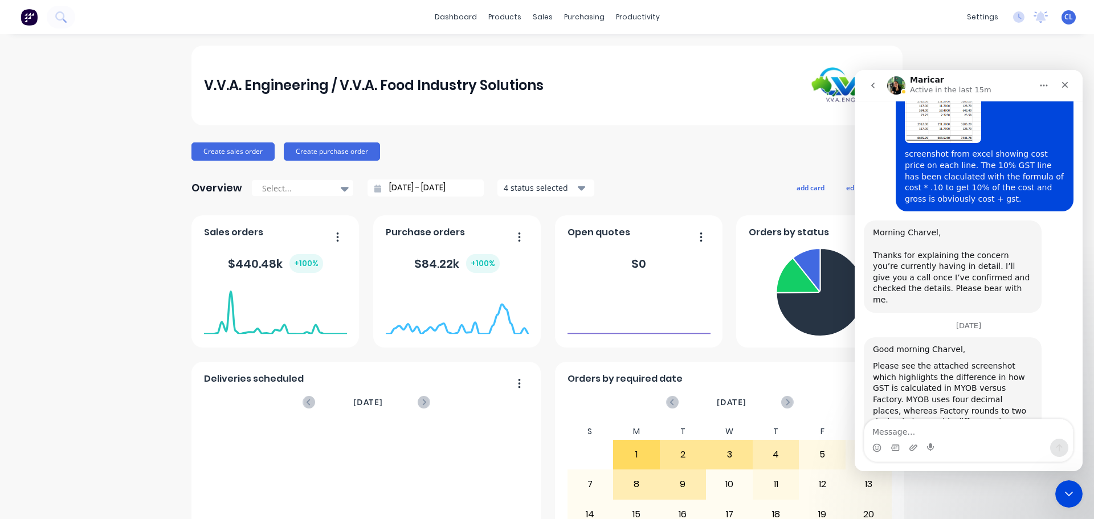
click at [912, 430] on textarea "Message…" at bounding box center [968, 428] width 209 height 19
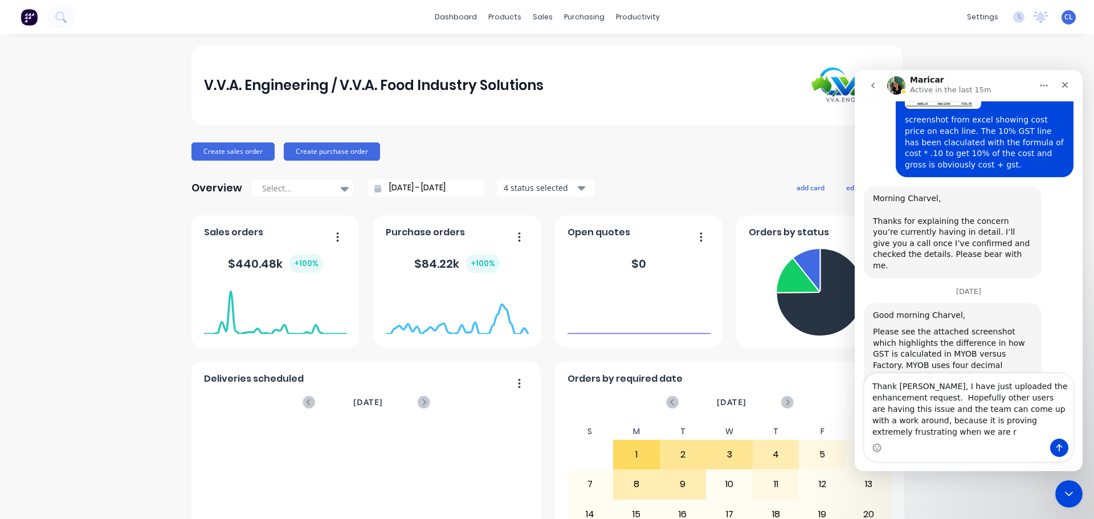
scroll to position [2096, 0]
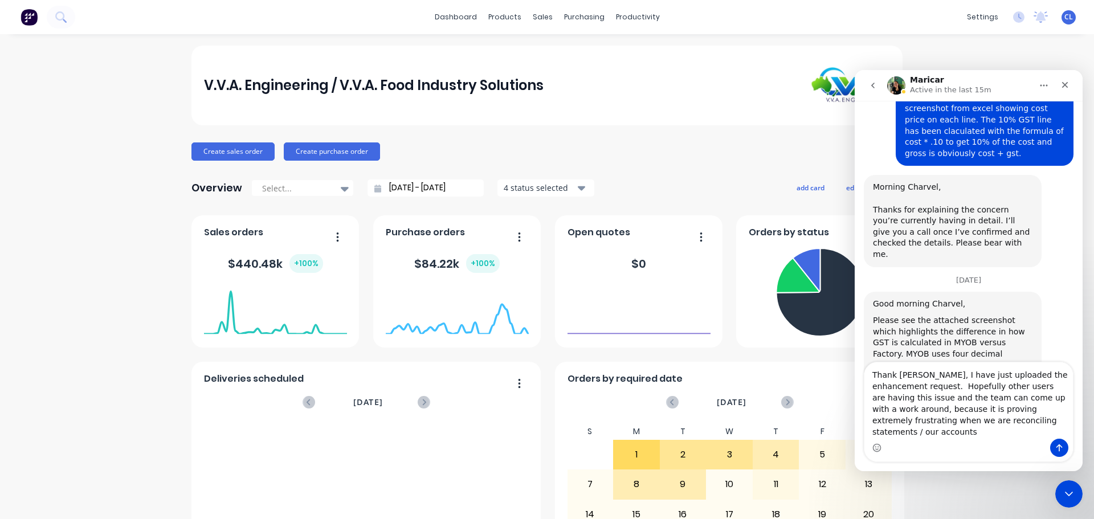
type textarea "Thank [PERSON_NAME], I have just uploaded the enhancement request. Hopefully ot…"
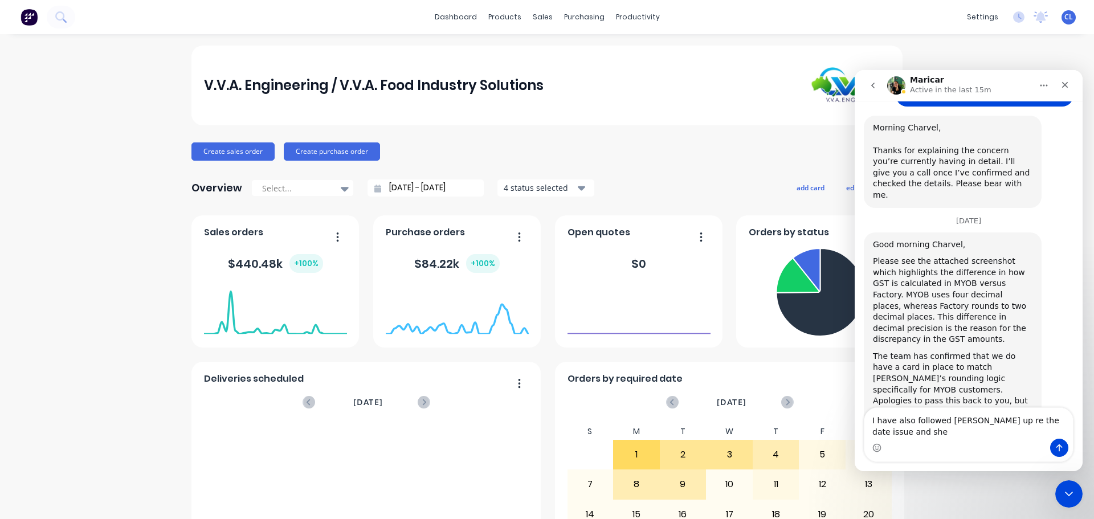
scroll to position [2166, 0]
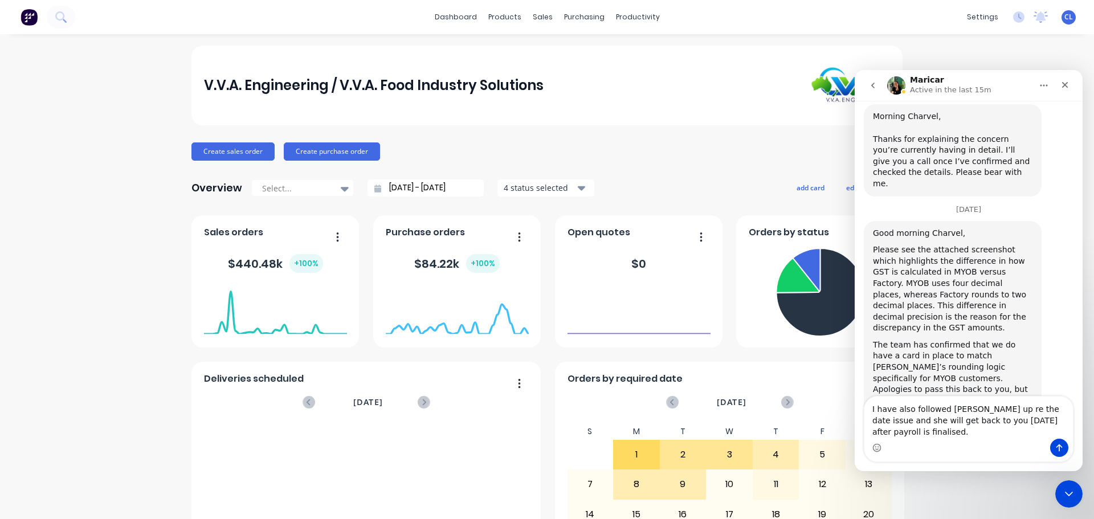
type textarea "I have also followed [PERSON_NAME] up re the date issue and she will get back t…"
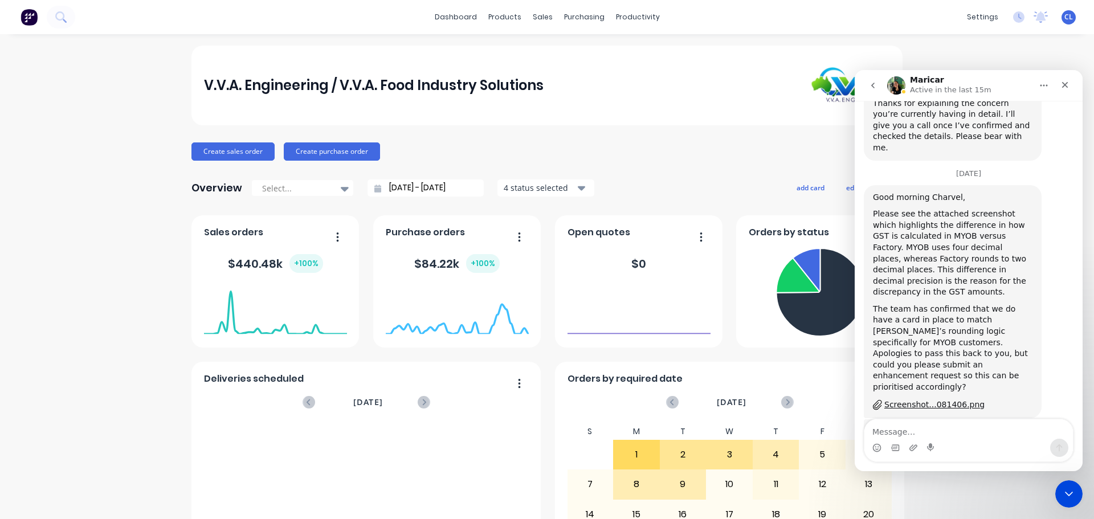
scroll to position [2203, 0]
click at [1064, 81] on icon "Close" at bounding box center [1064, 84] width 9 height 9
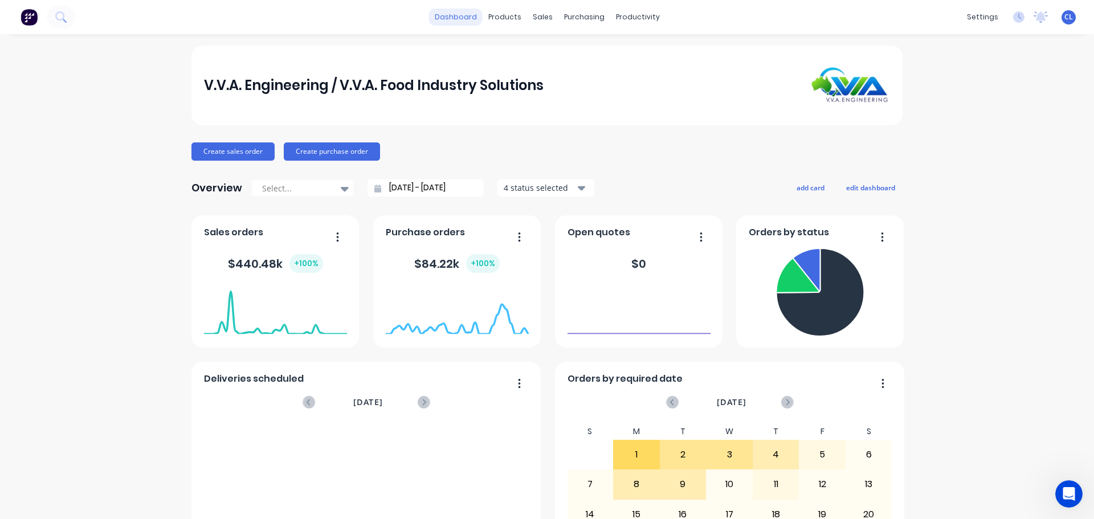
click at [448, 19] on link "dashboard" at bounding box center [456, 17] width 54 height 17
